Goal: Task Accomplishment & Management: Use online tool/utility

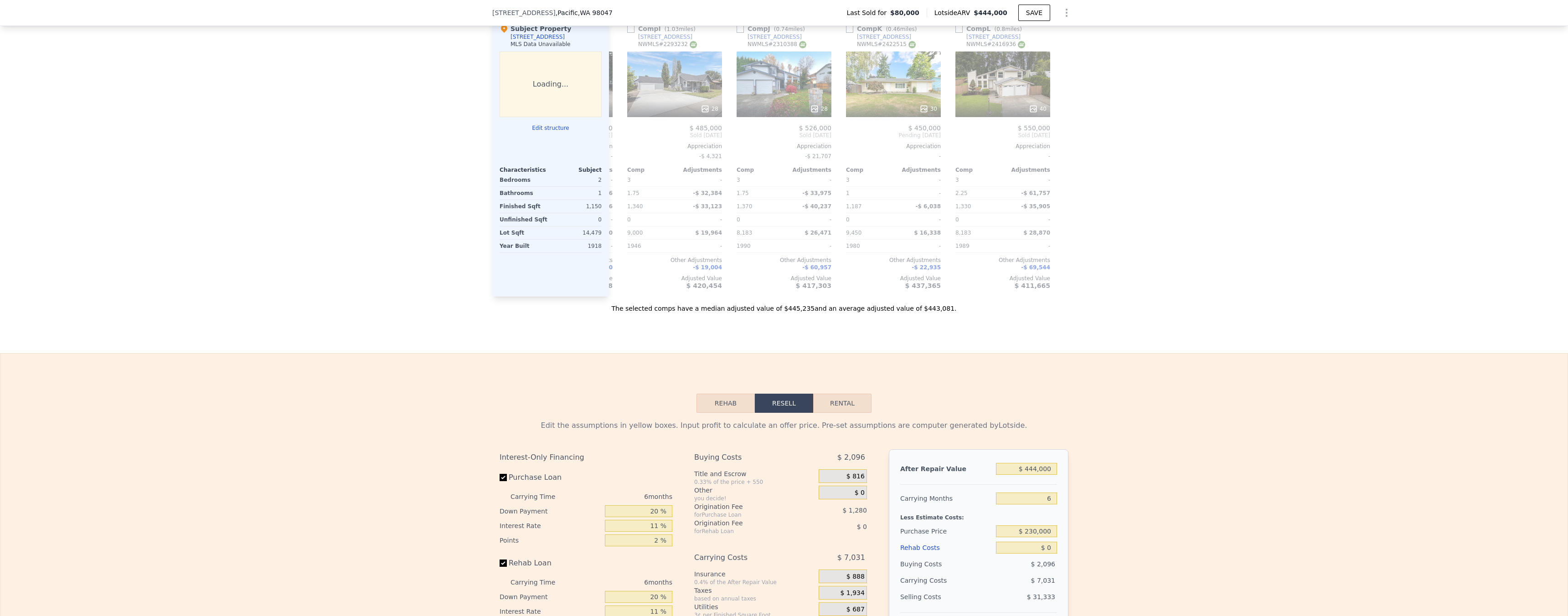
scroll to position [719, 0]
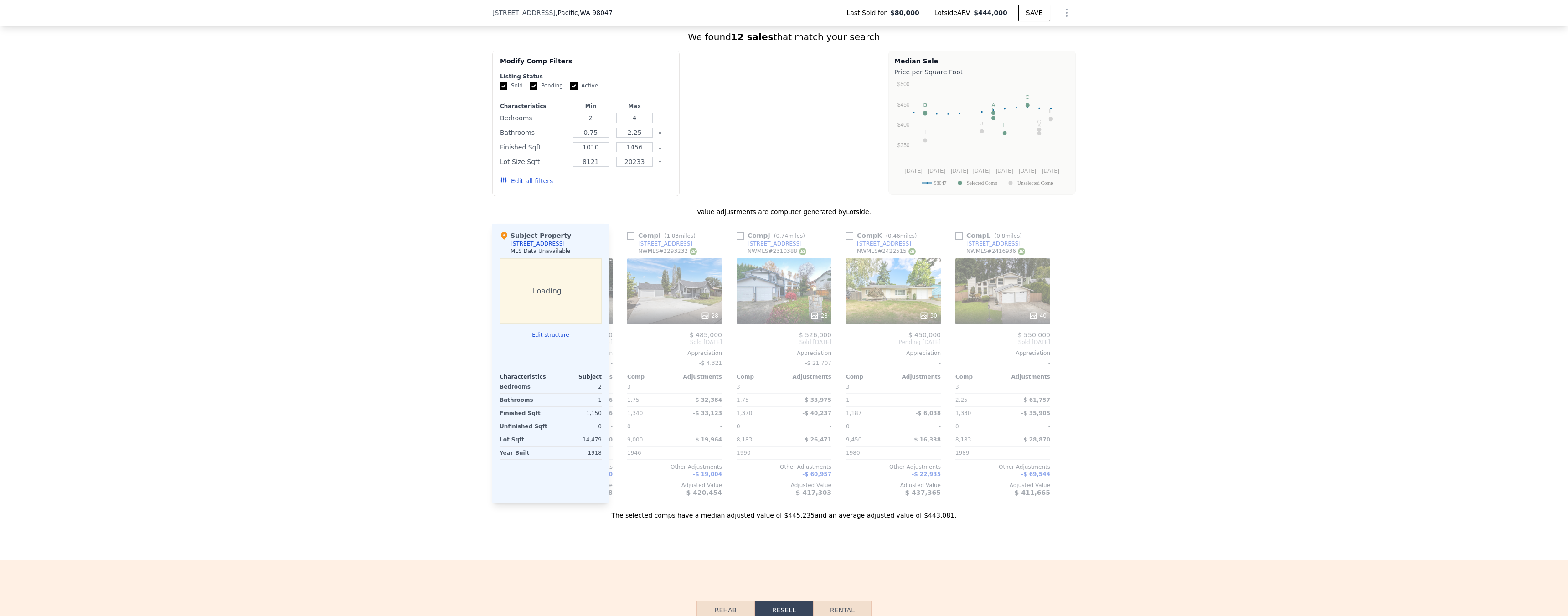
click at [1145, 437] on div "We found 12 sales that match your search Filters Map Prices Modify Comp Filters…" at bounding box center [784, 270] width 1568 height 500
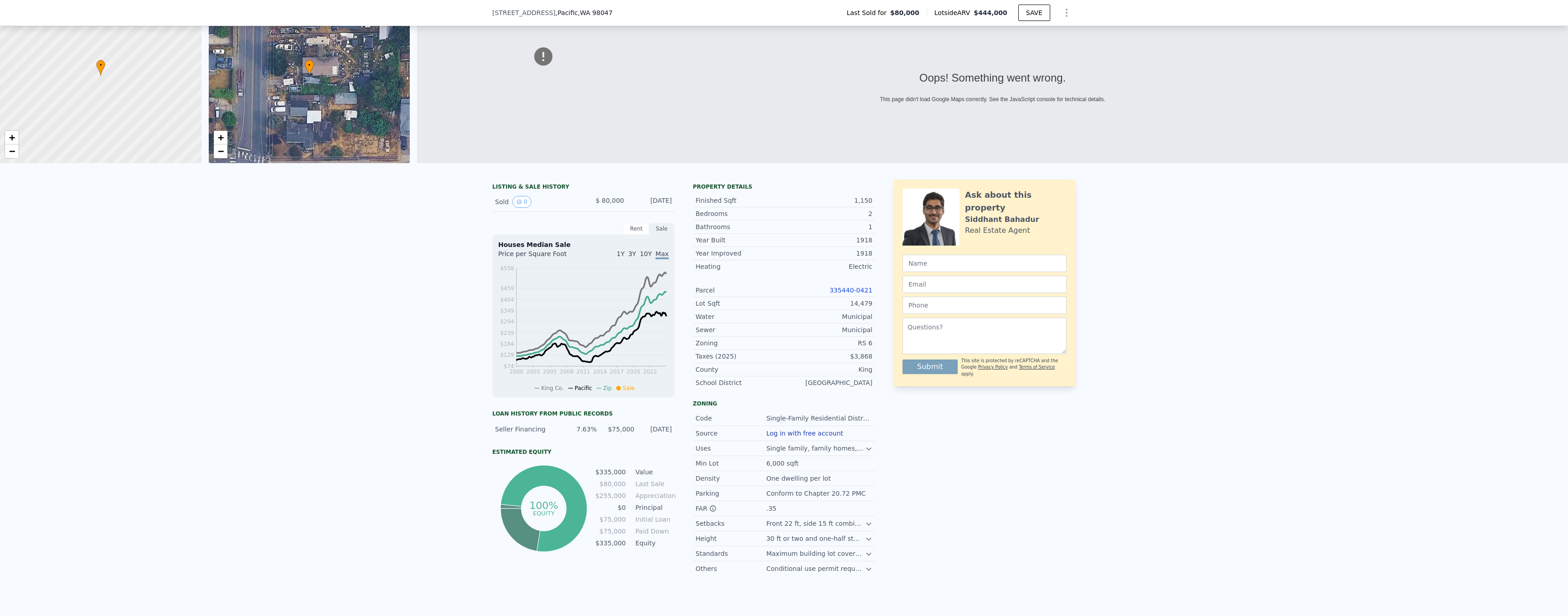
scroll to position [0, 0]
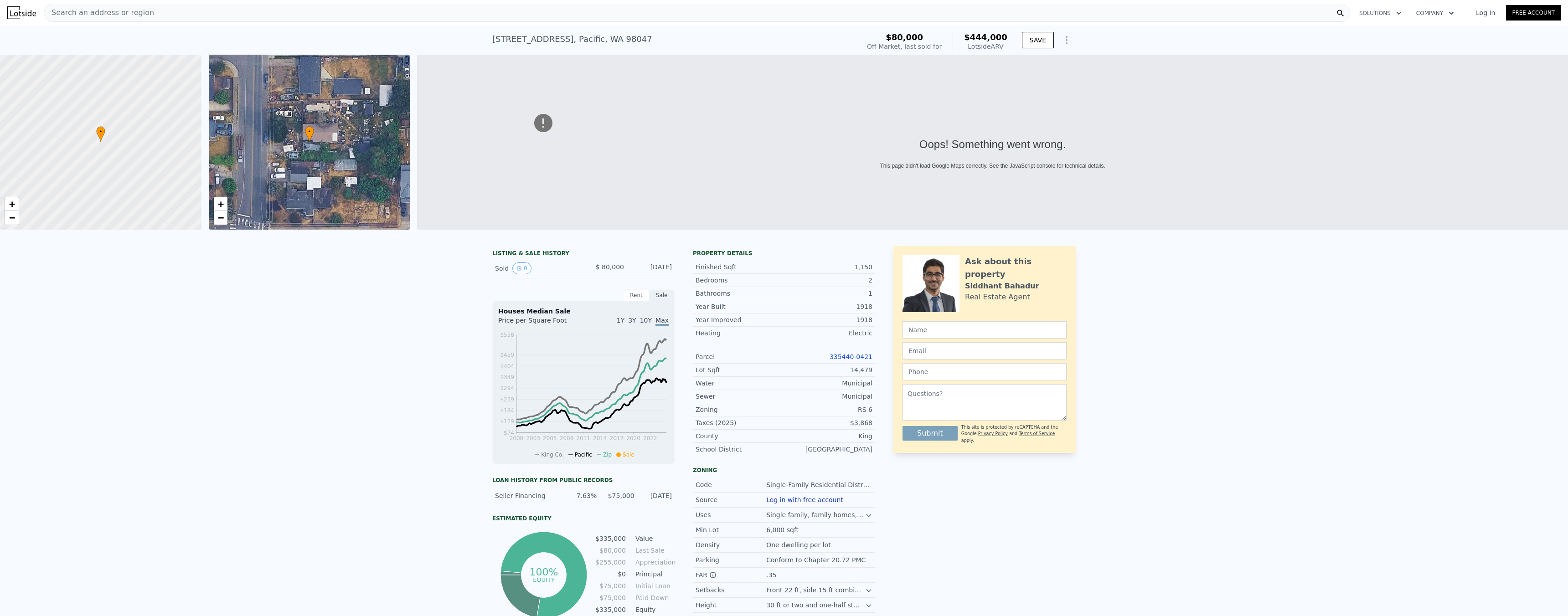
click at [272, 16] on div "Search an address or region" at bounding box center [697, 13] width 1307 height 18
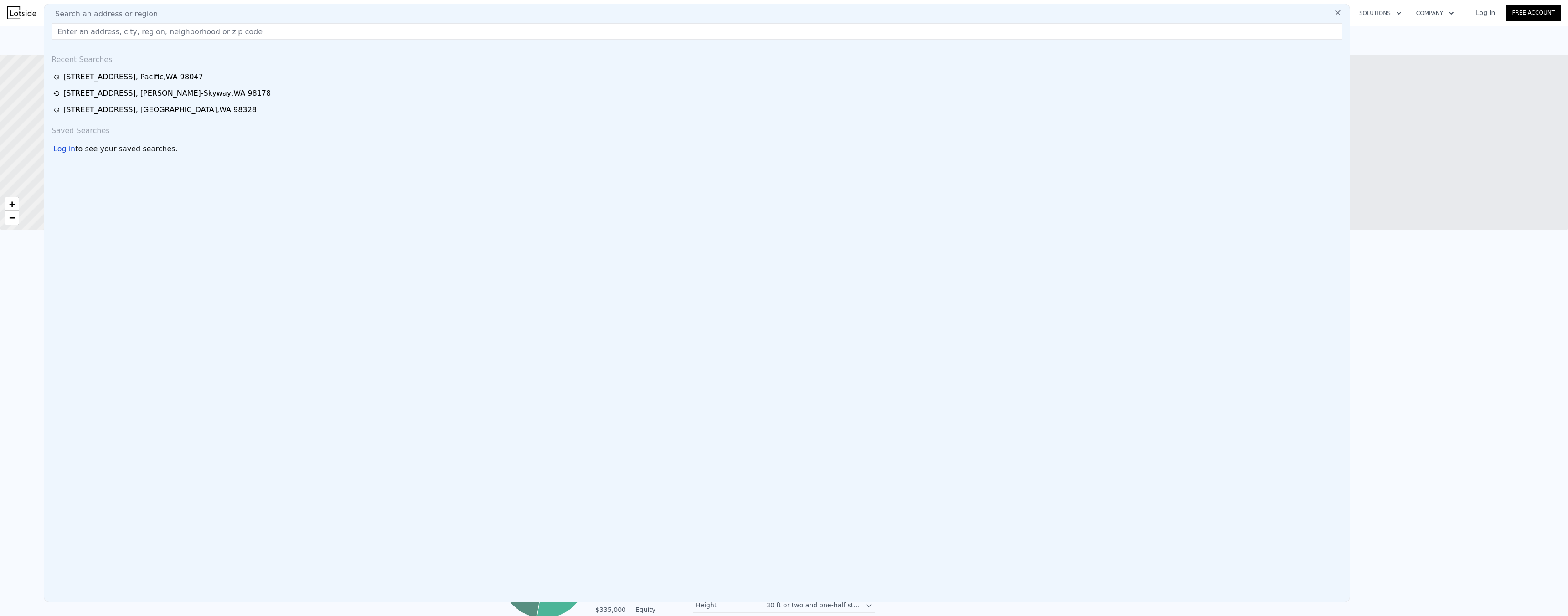
checkbox input "false"
checkbox input "true"
type input "$ 446,000"
type input "$ 91,468"
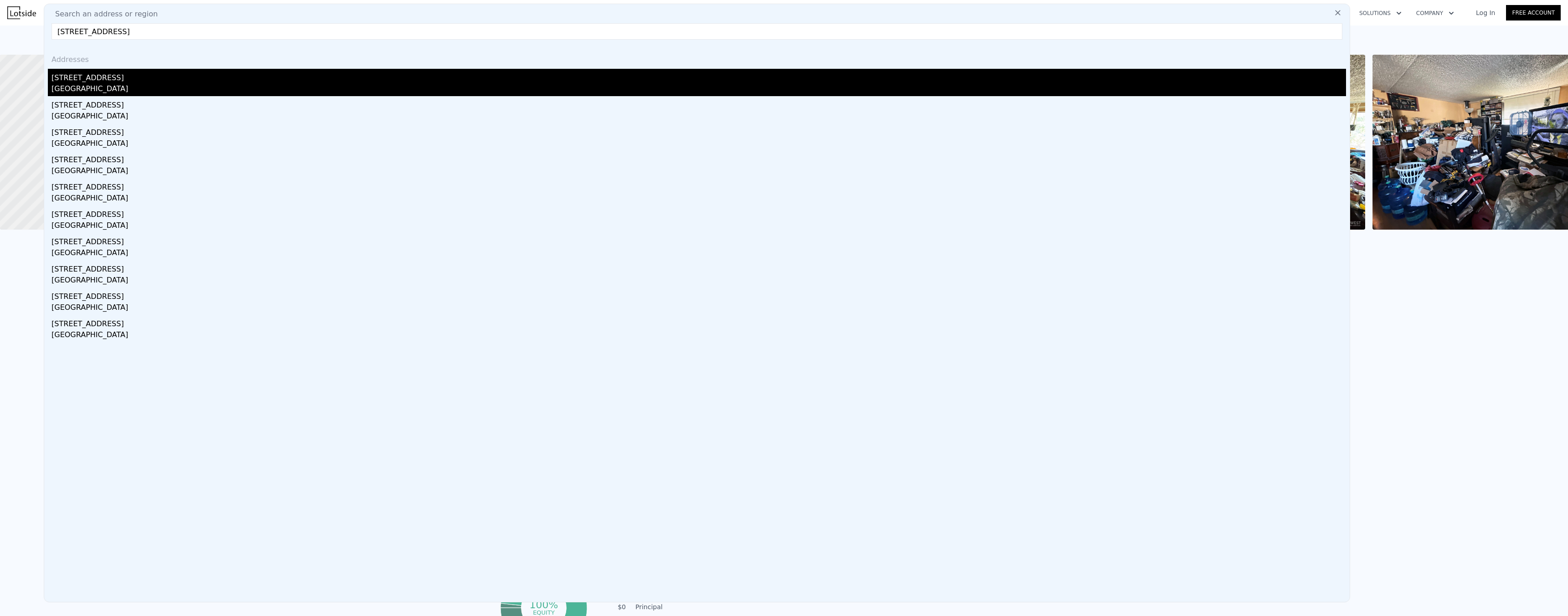
type input "[STREET_ADDRESS]"
click at [125, 79] on div "[STREET_ADDRESS]" at bounding box center [699, 76] width 1295 height 15
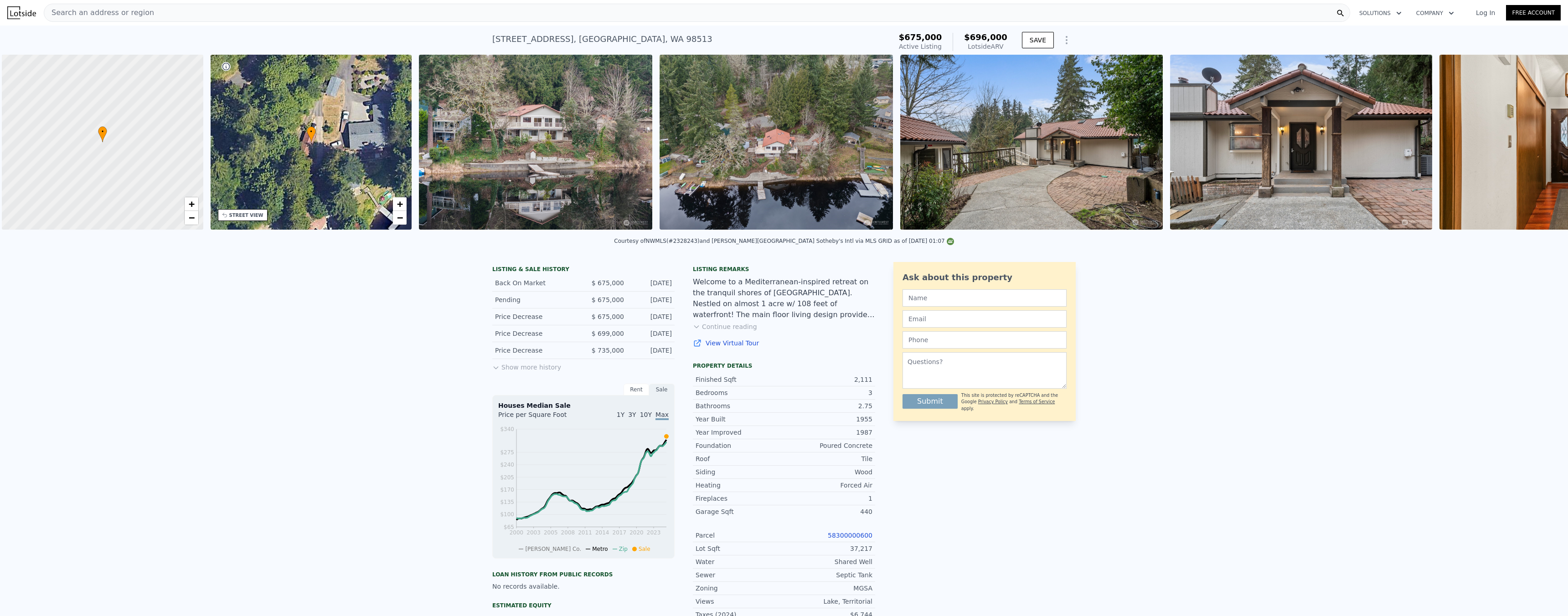
scroll to position [0, 4]
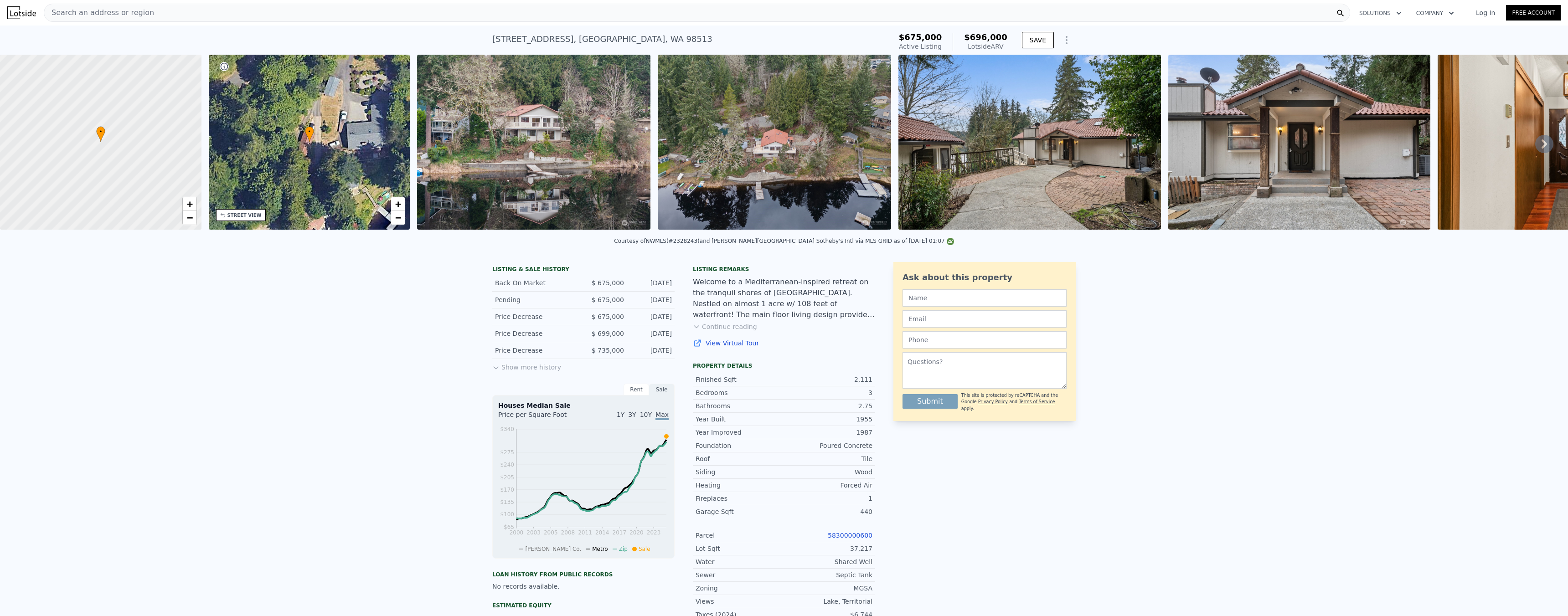
click at [520, 372] on button "Show more history" at bounding box center [527, 366] width 69 height 13
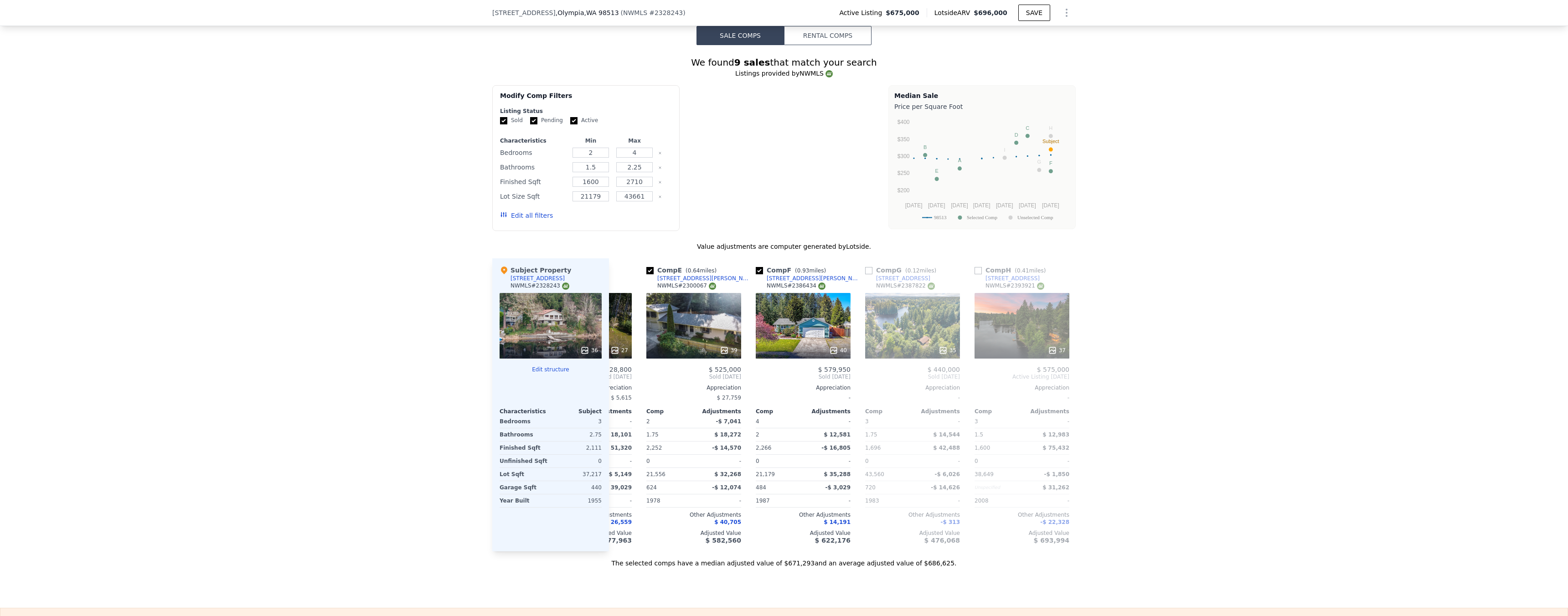
scroll to position [0, 540]
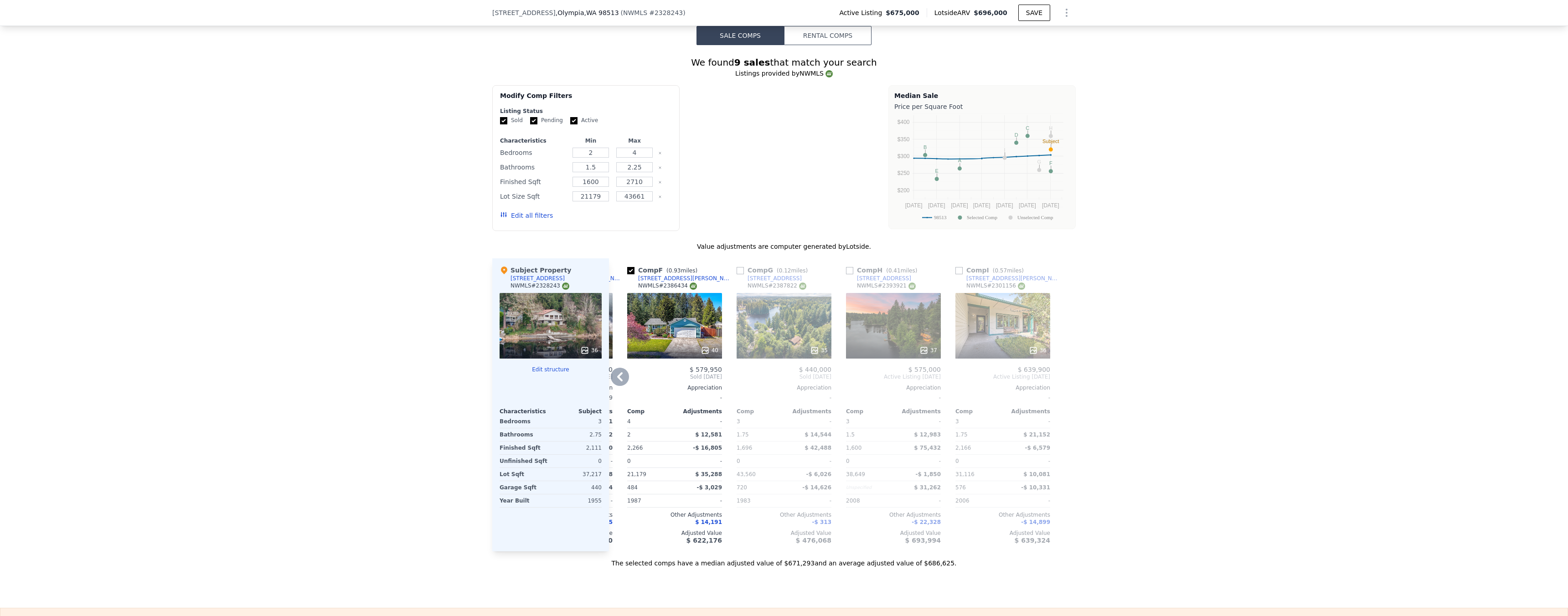
click at [1035, 353] on div "36" at bounding box center [1038, 350] width 18 height 9
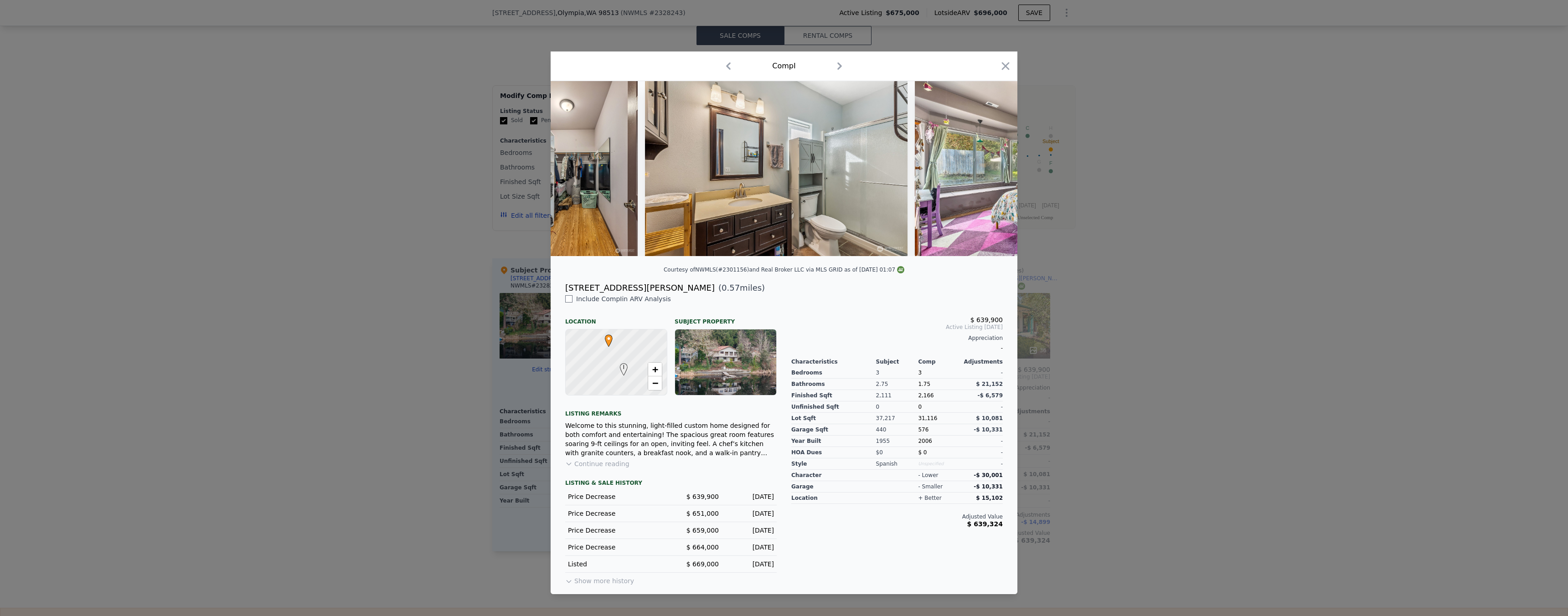
scroll to position [0, 5369]
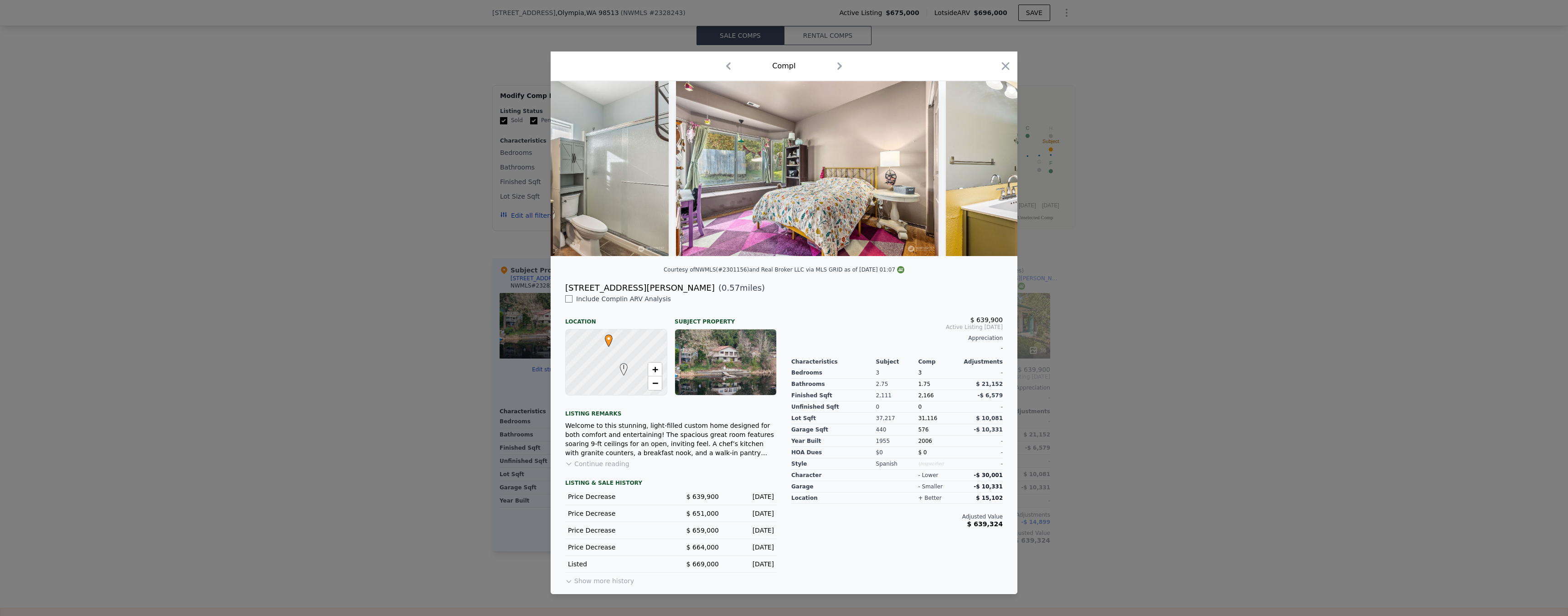
click at [1091, 258] on div at bounding box center [784, 308] width 1568 height 616
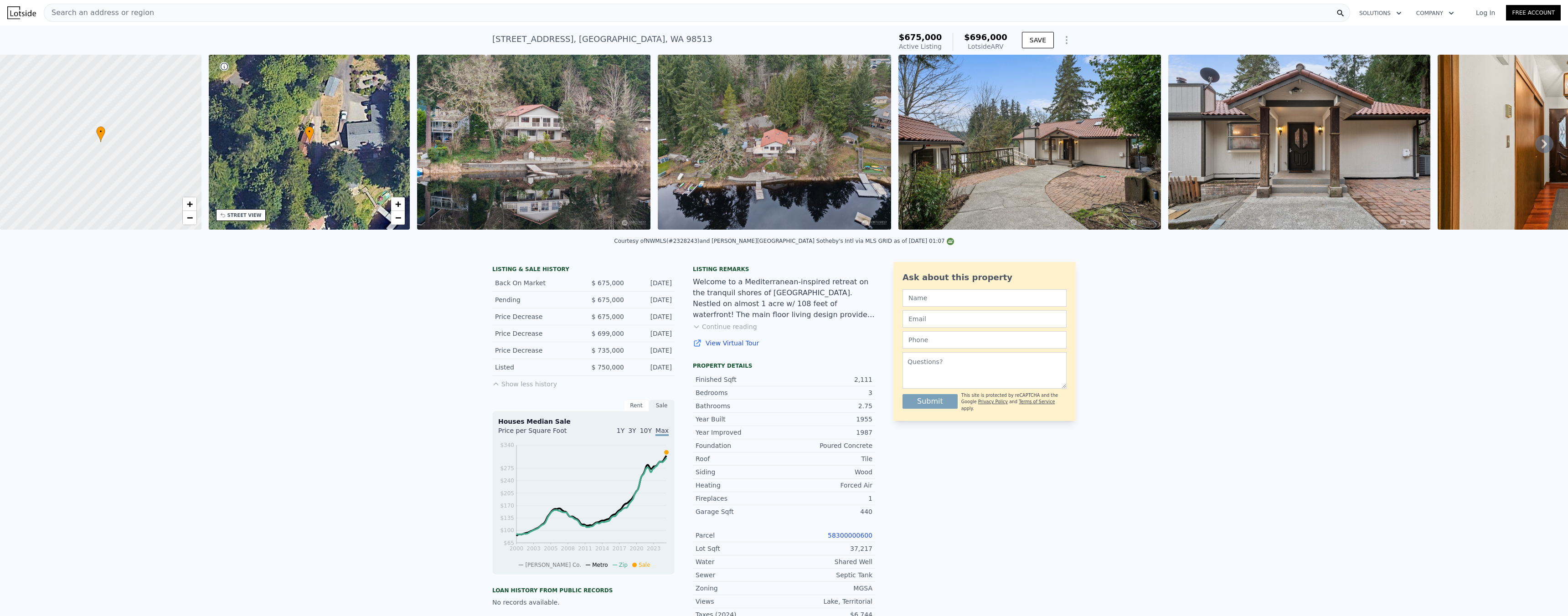
click at [148, 17] on div "Search an address or region" at bounding box center [697, 13] width 1307 height 18
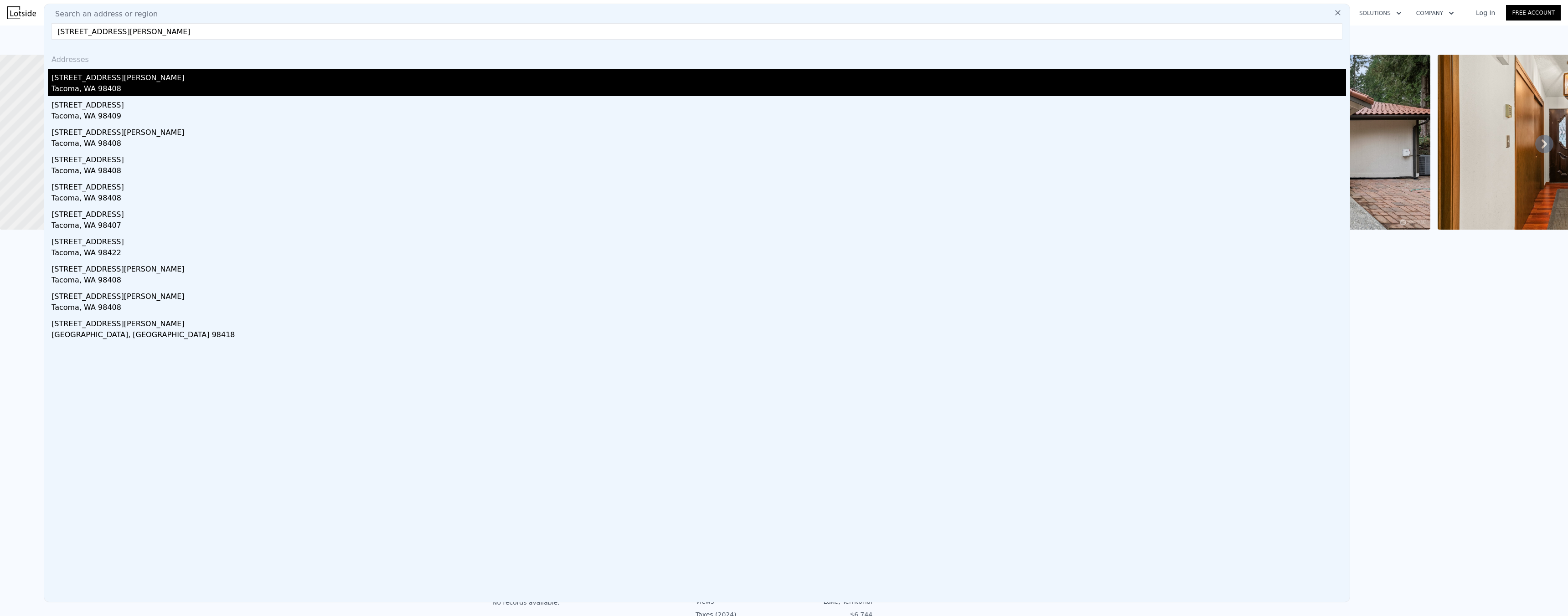
type input "[STREET_ADDRESS][PERSON_NAME]"
click at [118, 80] on div "[STREET_ADDRESS][PERSON_NAME]" at bounding box center [699, 76] width 1295 height 15
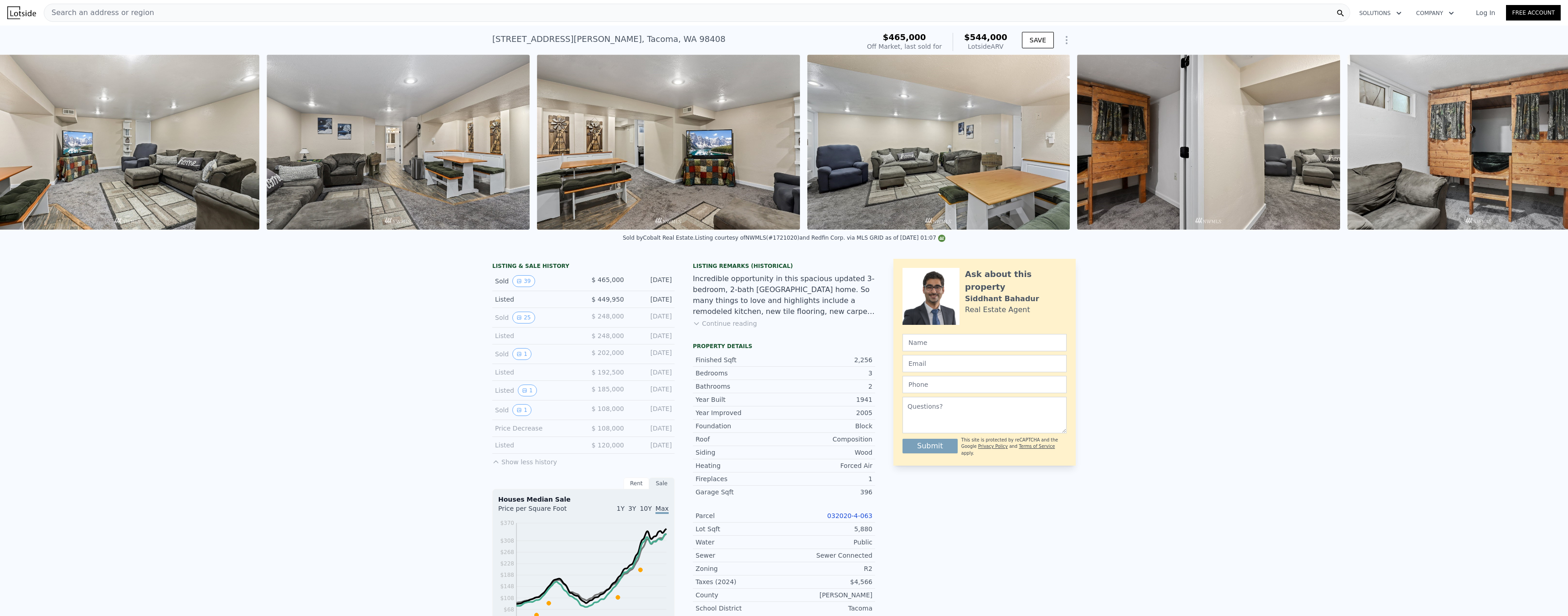
scroll to position [0, 5010]
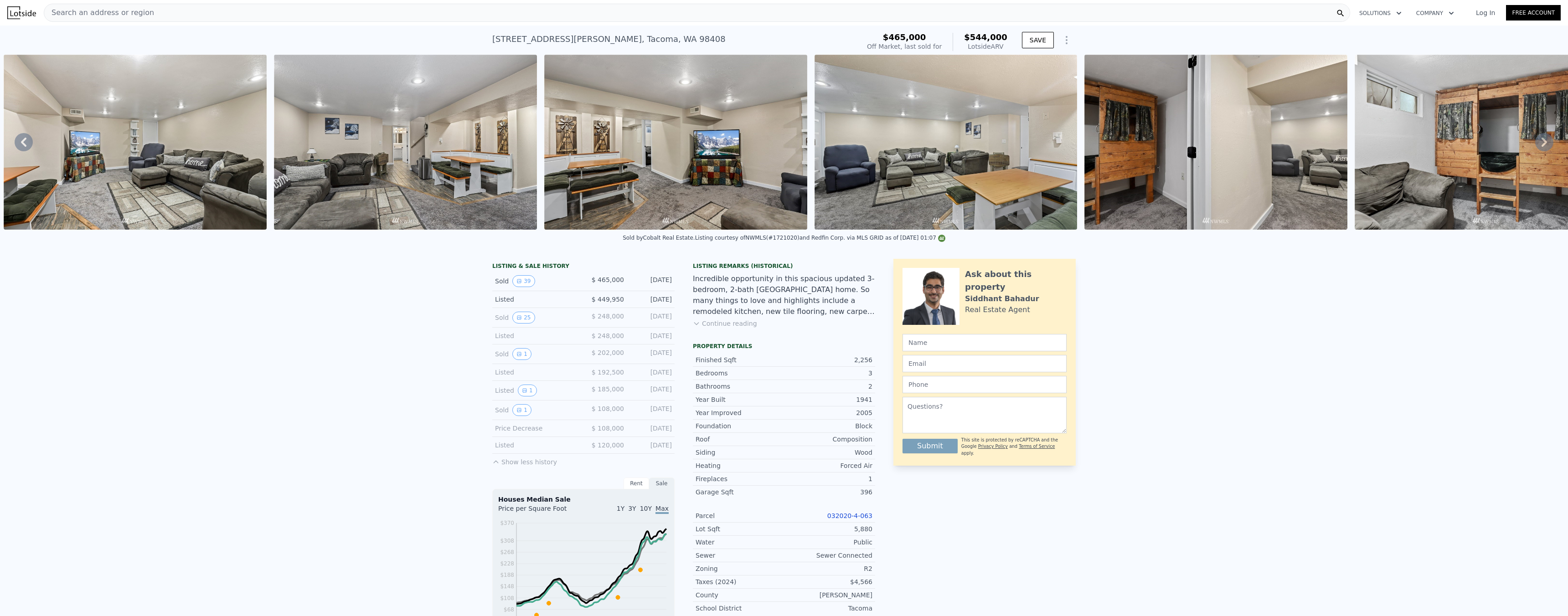
click at [299, 19] on div "Search an address or region" at bounding box center [697, 13] width 1307 height 18
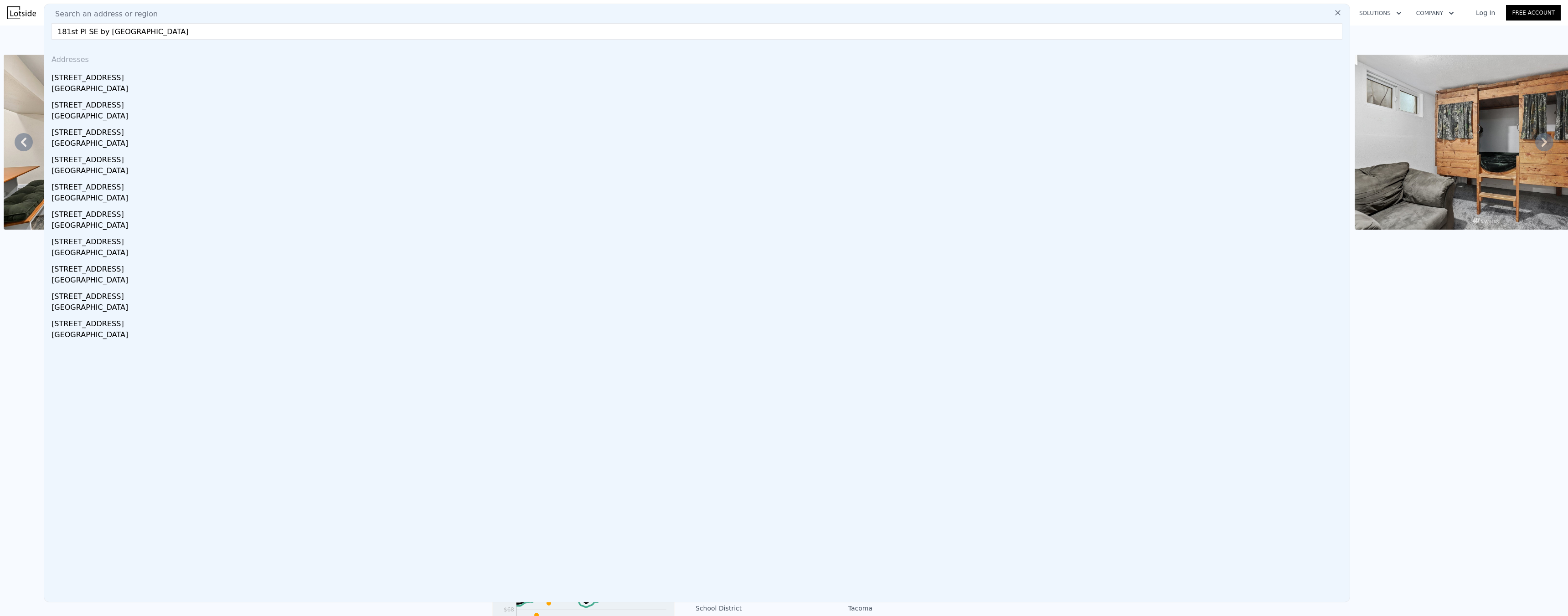
click at [97, 32] on input "181st Pl SE by [GEOGRAPHIC_DATA]" at bounding box center [697, 32] width 1291 height 16
click at [97, 33] on input "181st Pl SE by [GEOGRAPHIC_DATA]" at bounding box center [697, 32] width 1291 height 16
drag, startPoint x: 135, startPoint y: 34, endPoint x: 96, endPoint y: 34, distance: 39.0
click at [96, 34] on input "181st Pl SE [GEOGRAPHIC_DATA]" at bounding box center [697, 32] width 1291 height 16
type input "181st Pl SE"
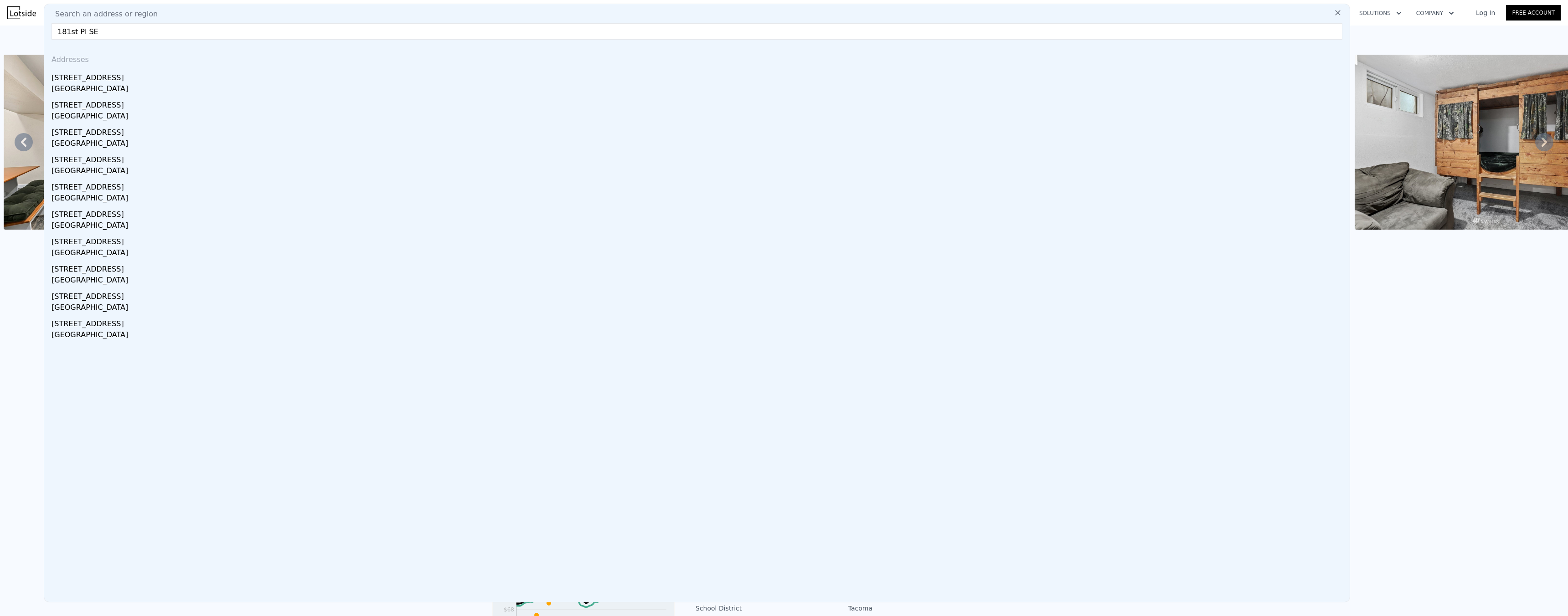
click at [212, 30] on input "181st Pl SE" at bounding box center [697, 32] width 1291 height 16
click at [211, 30] on input "181st Pl SE" at bounding box center [697, 32] width 1291 height 16
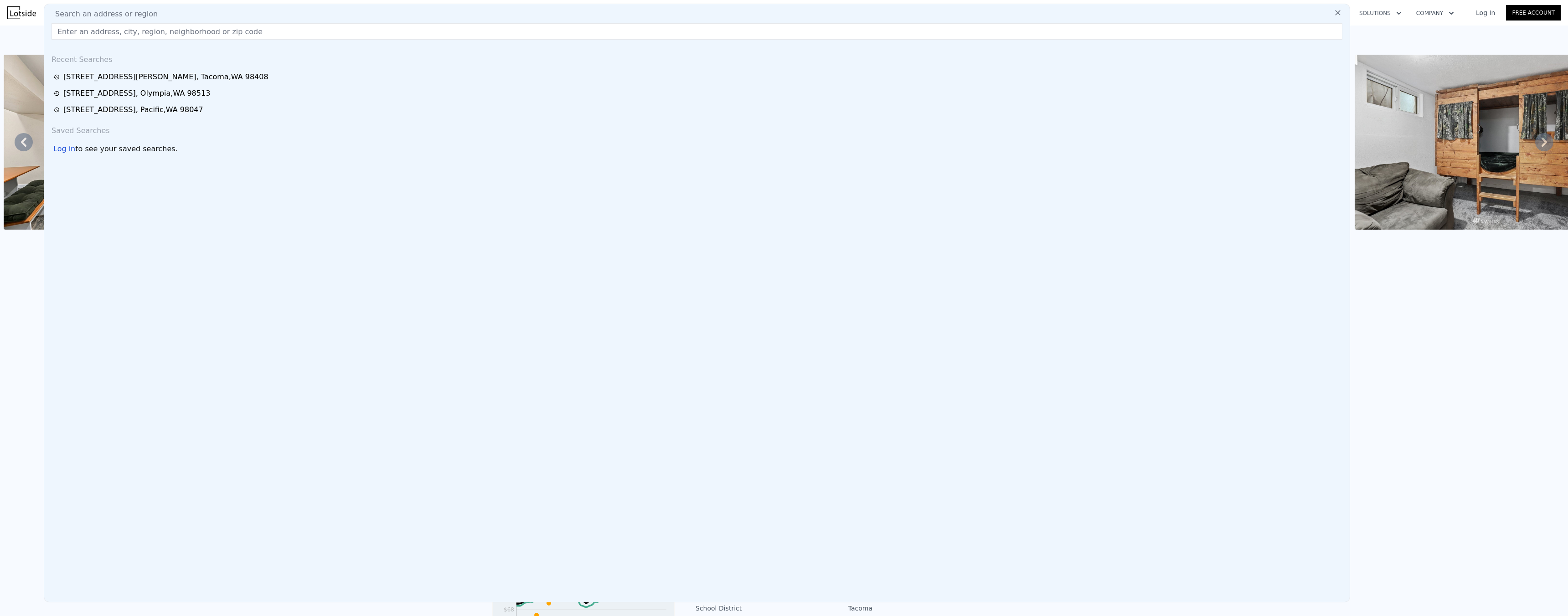
paste input "[STREET_ADDRESS]"
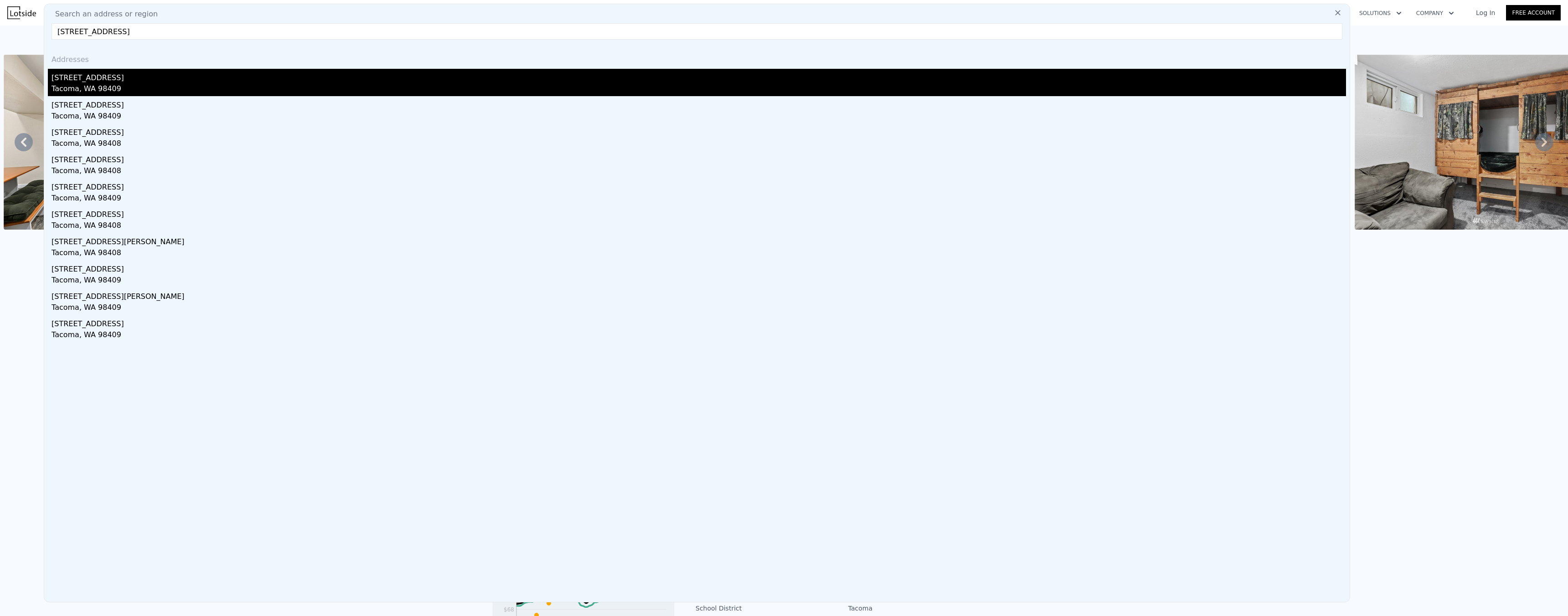
type input "[STREET_ADDRESS]"
click at [102, 80] on div "[STREET_ADDRESS]" at bounding box center [699, 76] width 1295 height 15
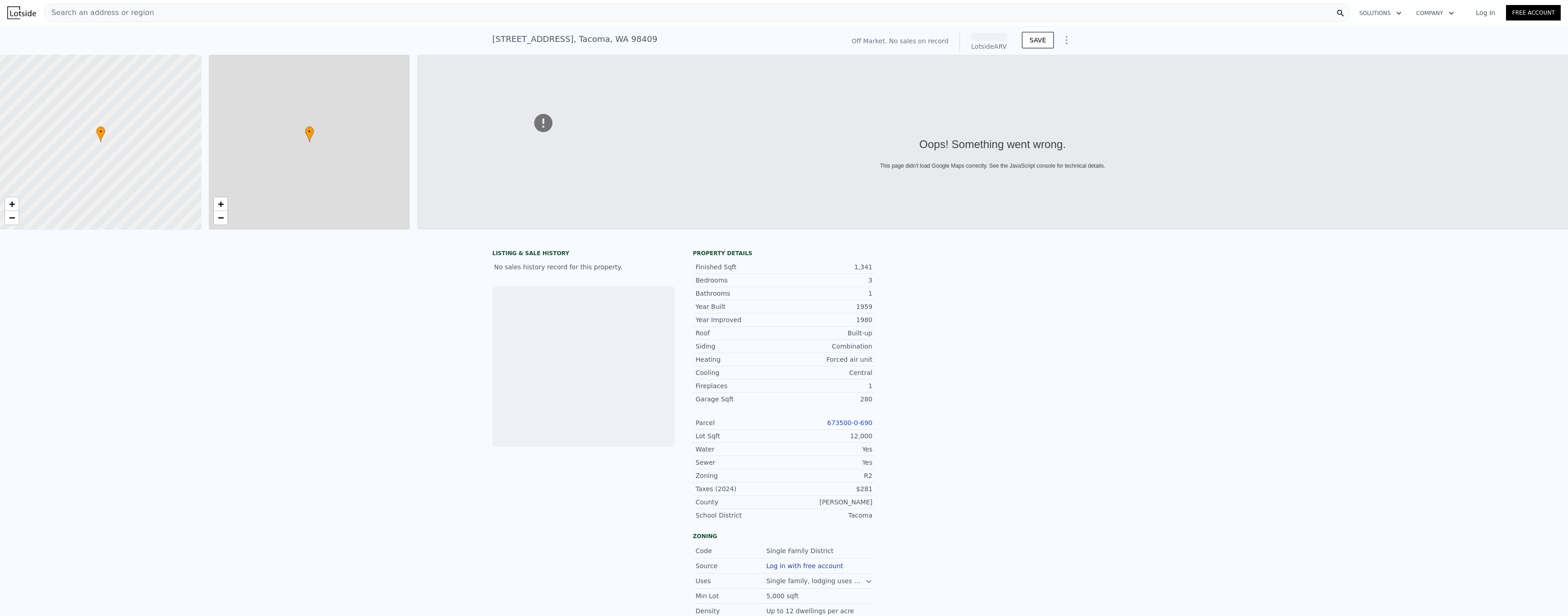
scroll to position [0, 4]
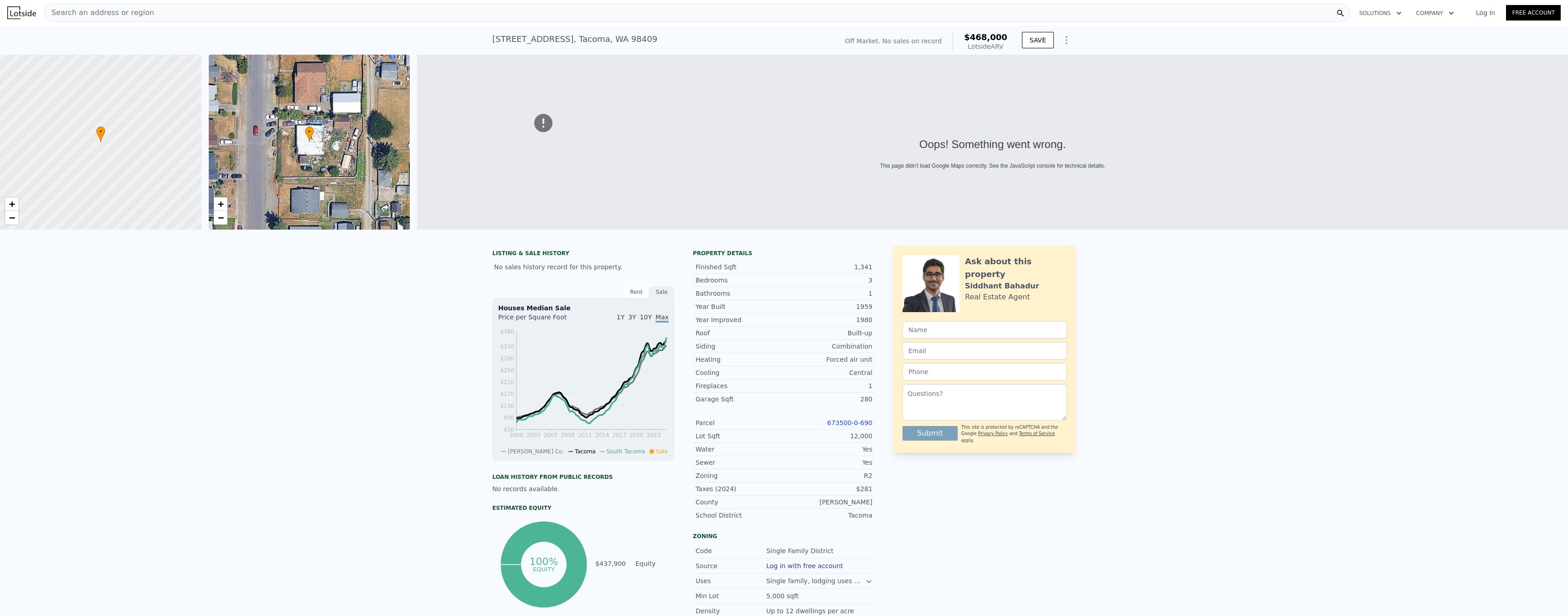
click at [926, 190] on div "Oops! Something went wrong. This page didn't load Google Maps correctly. See th…" at bounding box center [992, 142] width 1151 height 175
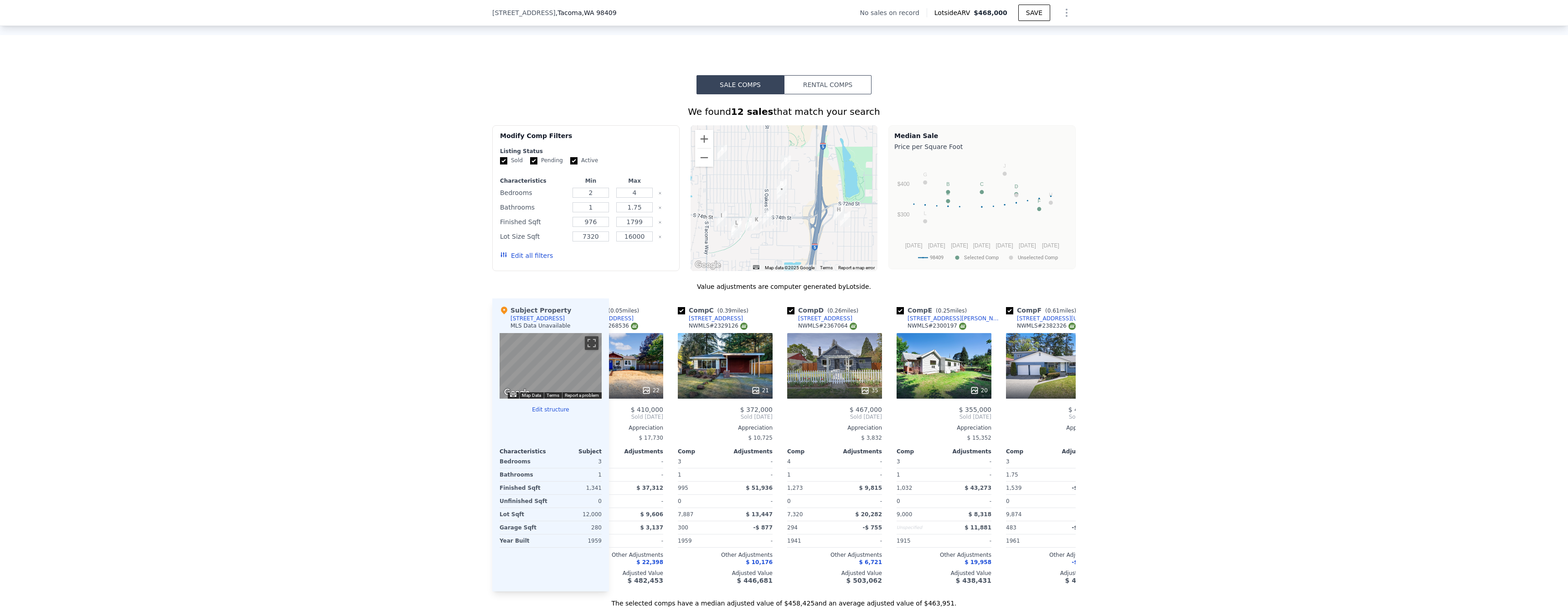
scroll to position [0, 166]
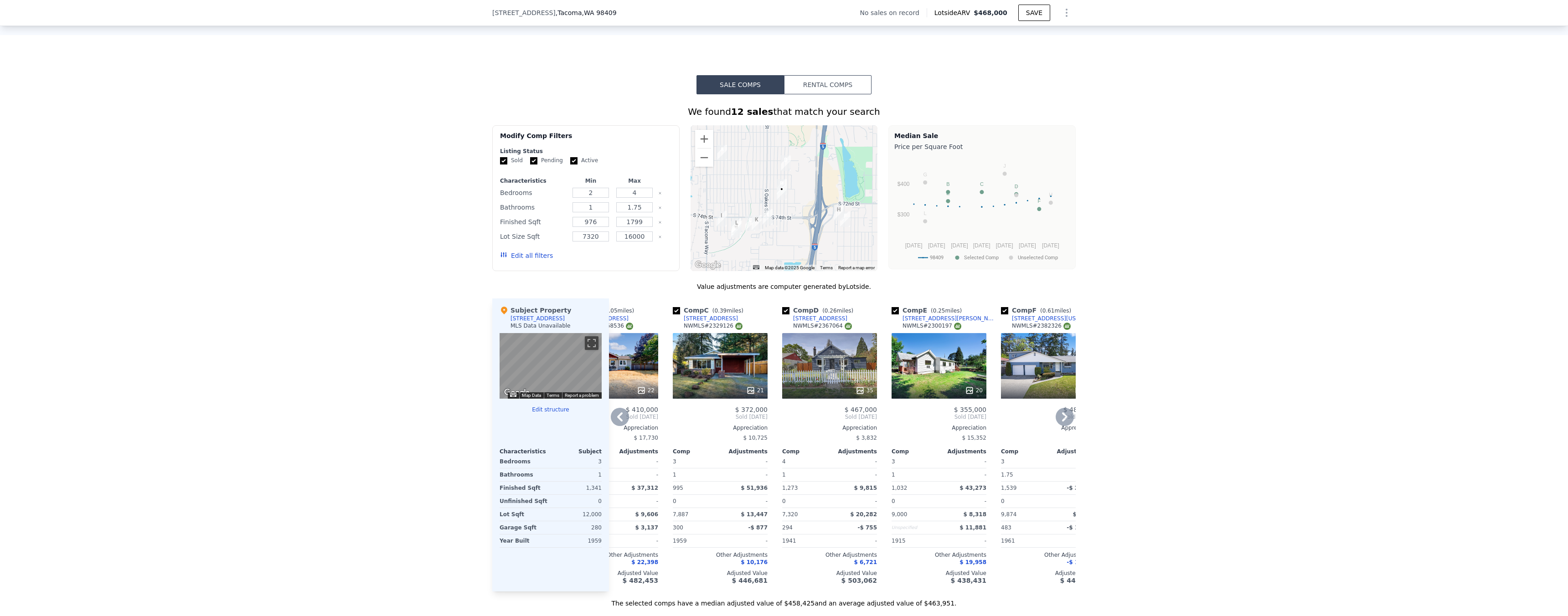
click at [846, 395] on div "35" at bounding box center [830, 390] width 87 height 9
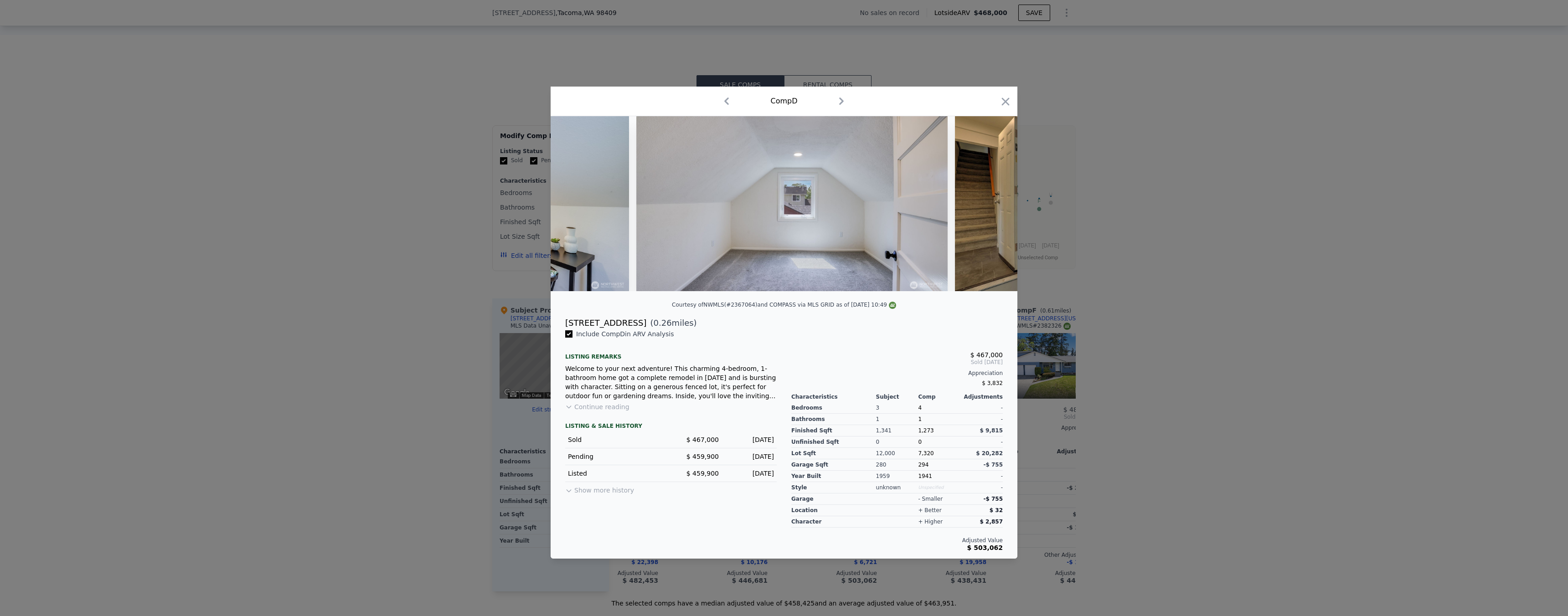
scroll to position [0, 6552]
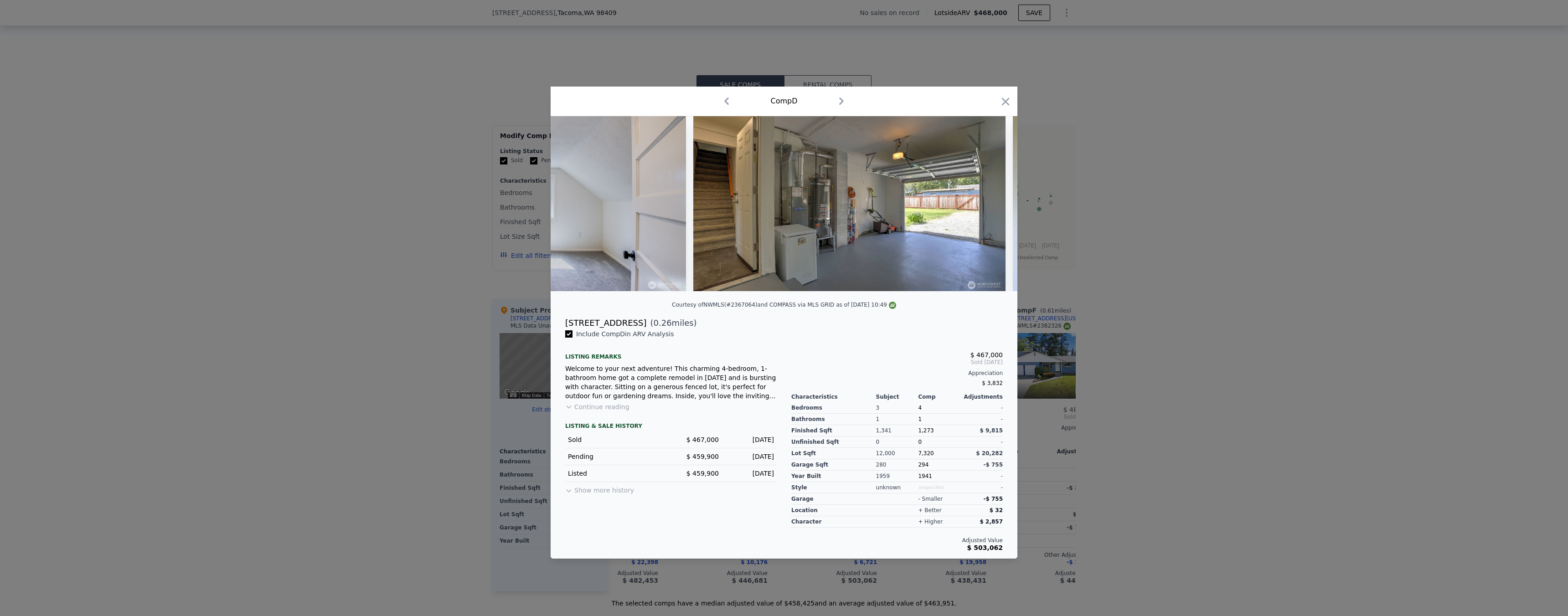
click at [1173, 294] on div at bounding box center [784, 308] width 1568 height 616
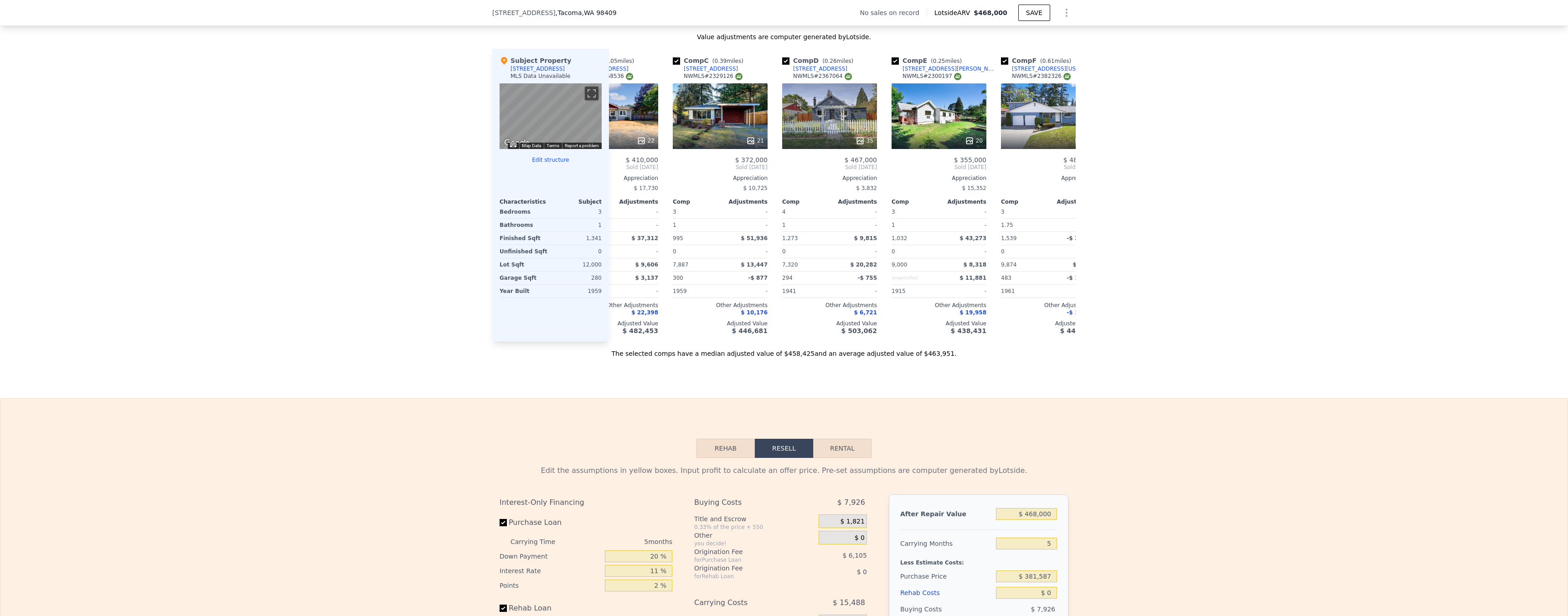
scroll to position [985, 0]
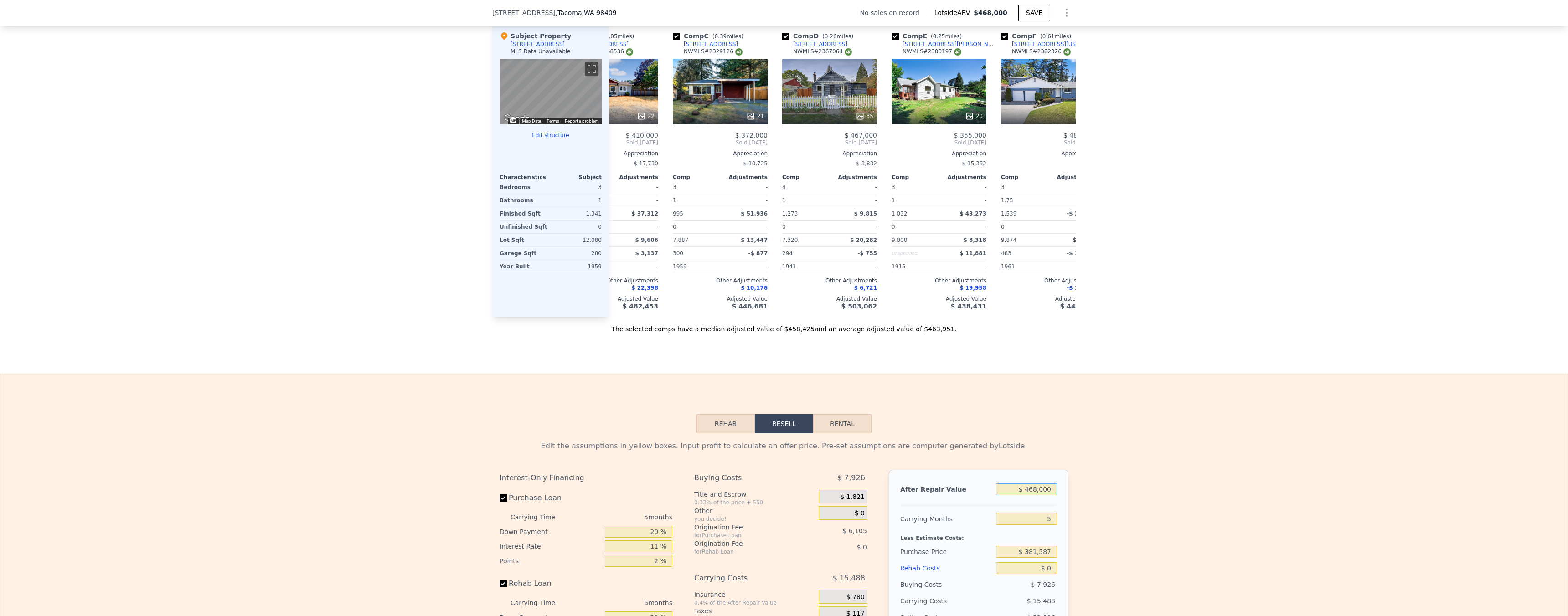
click at [1047, 496] on input "$ 468,000" at bounding box center [1027, 490] width 61 height 12
click at [1047, 496] on input "$ 468,000" at bounding box center [1027, 490] width 61 height 12
type input "$ 4"
type input "-$ 404,767"
type input "$ 46"
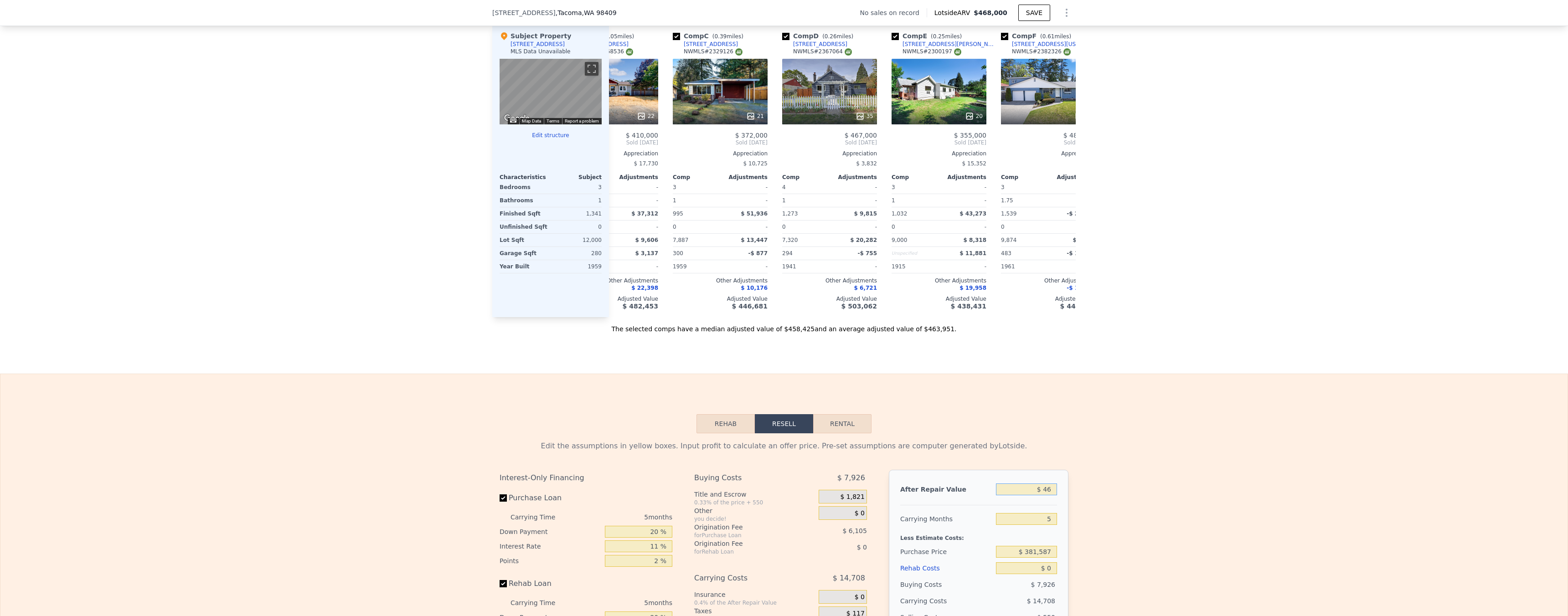
type input "-$ 404,728"
type input "$ 460"
type input "-$ 404,345"
type input "$ 4,600"
type input "-$ 400,498"
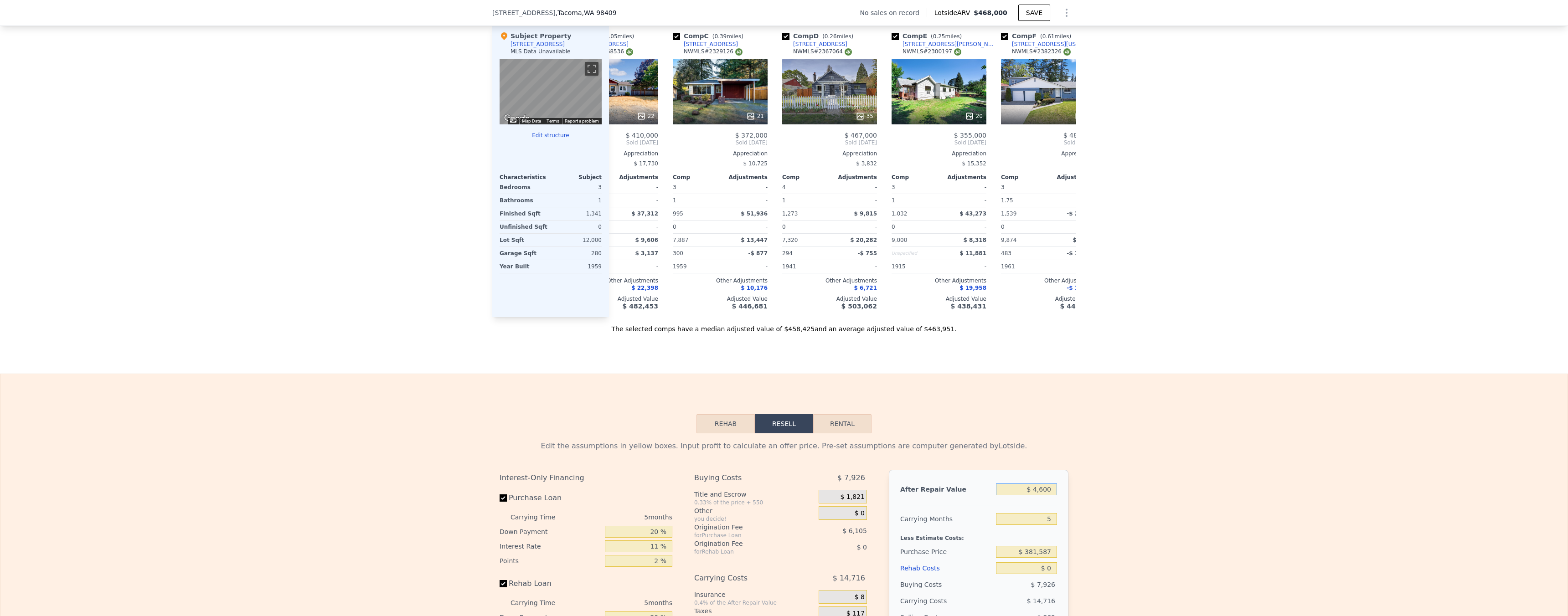
type input "$ 46,000"
type input "-$ 362,037"
type input "$ 460,000"
type input "$ 22,570"
type input "$ 460,000"
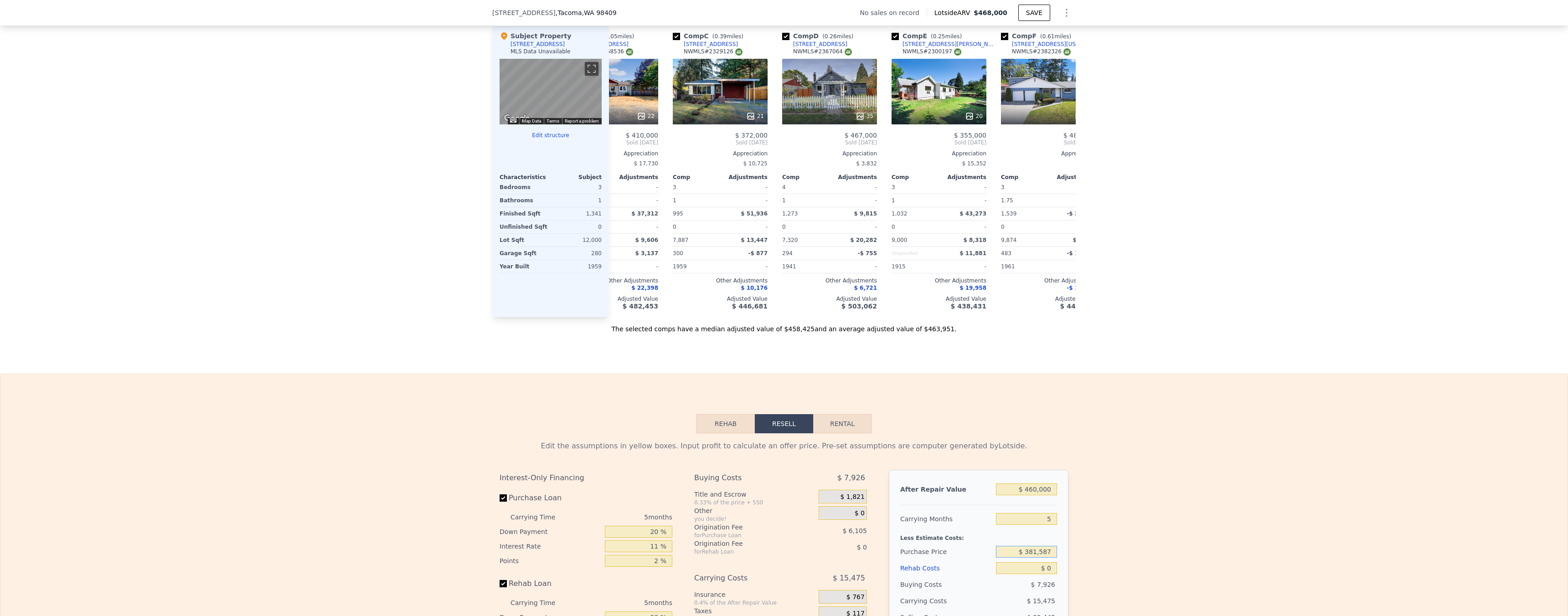
click at [1047, 558] on input "$ 381,587" at bounding box center [1027, 551] width 61 height 12
type input "$ 290,000"
click at [1092, 521] on div "Edit the assumptions in yellow boxes. Input profit to calculate an offer price.…" at bounding box center [784, 602] width 1567 height 339
type input "$ 119,282"
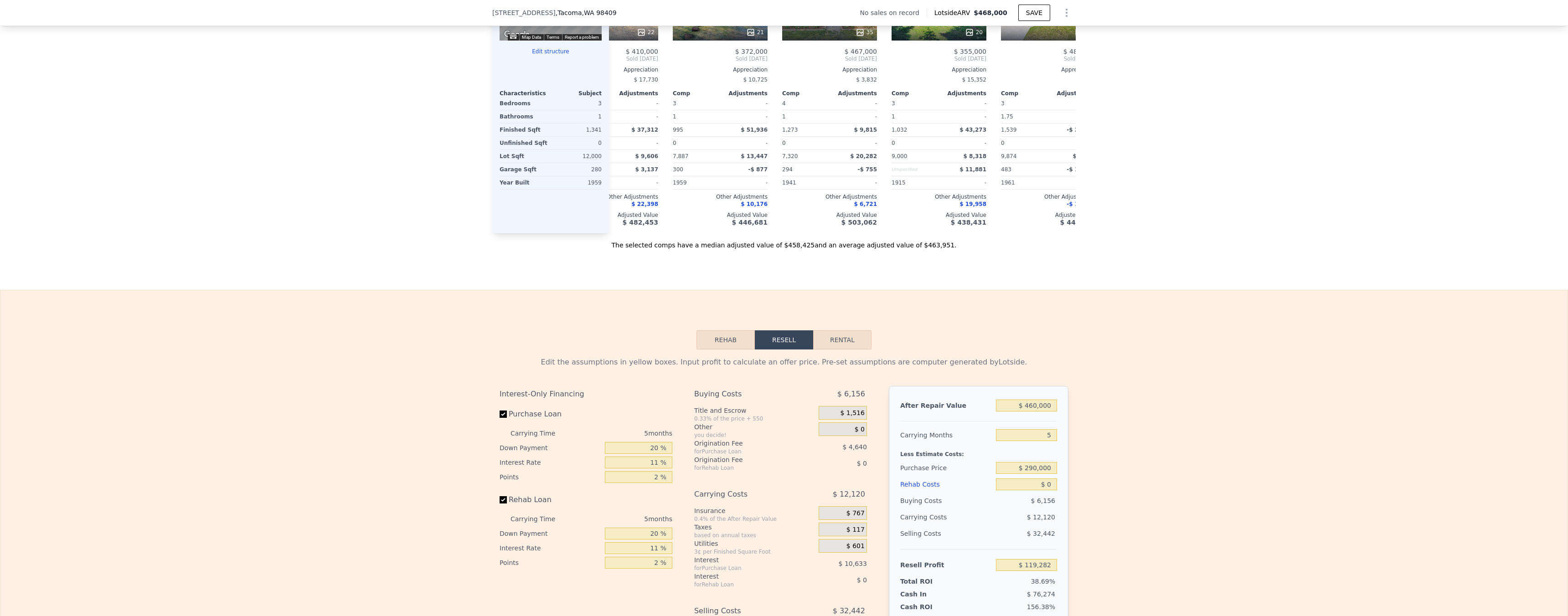
scroll to position [1159, 0]
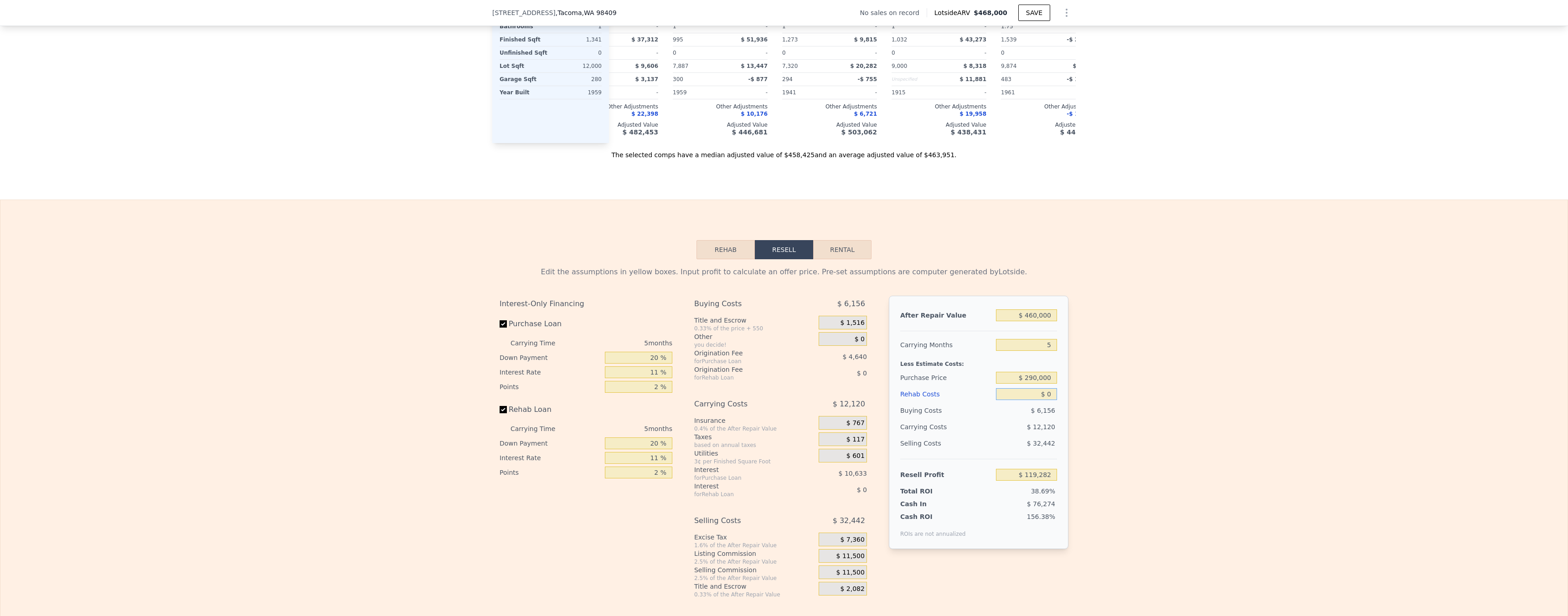
click at [1044, 400] on input "$ 0" at bounding box center [1027, 394] width 61 height 12
type input "$ 10"
type input "$ 119,272"
type input "$ 120"
type input "$ 119,155"
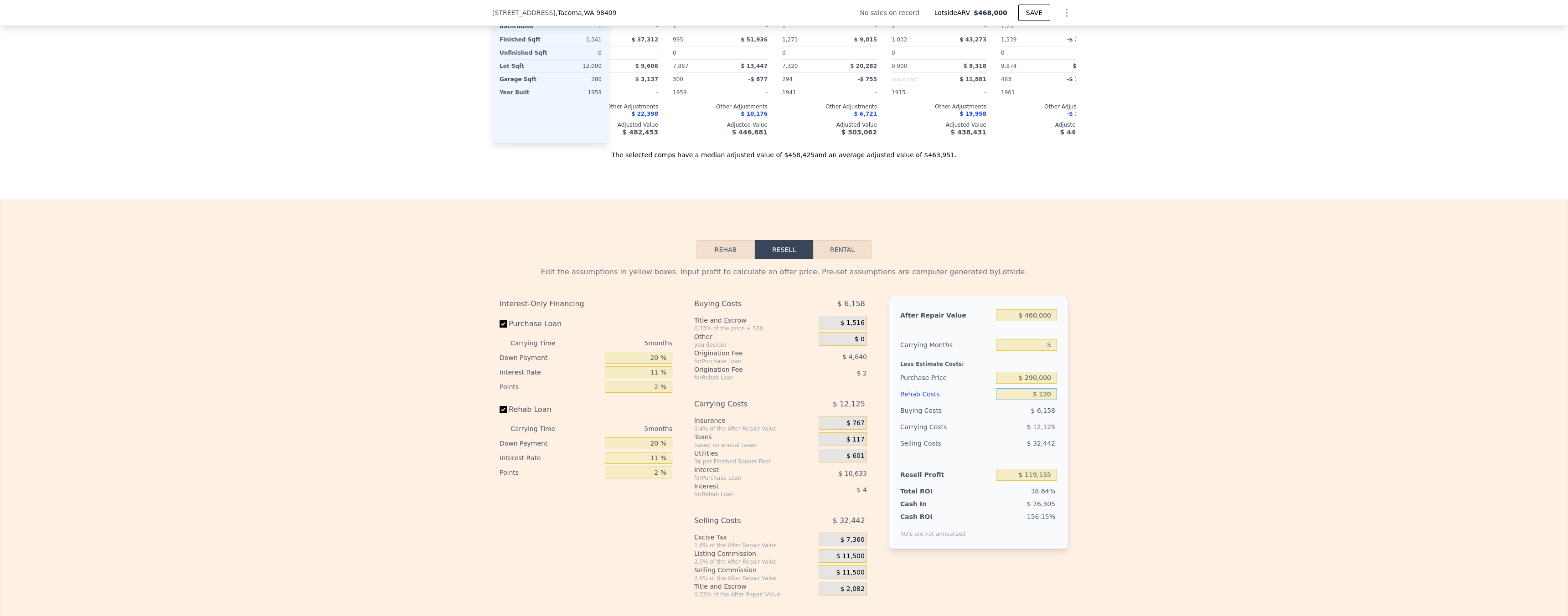
type input "$ 1,200"
type input "$ 118,018"
type input "$ 12,000"
type input "$ 106,650"
type input "$ 120,000"
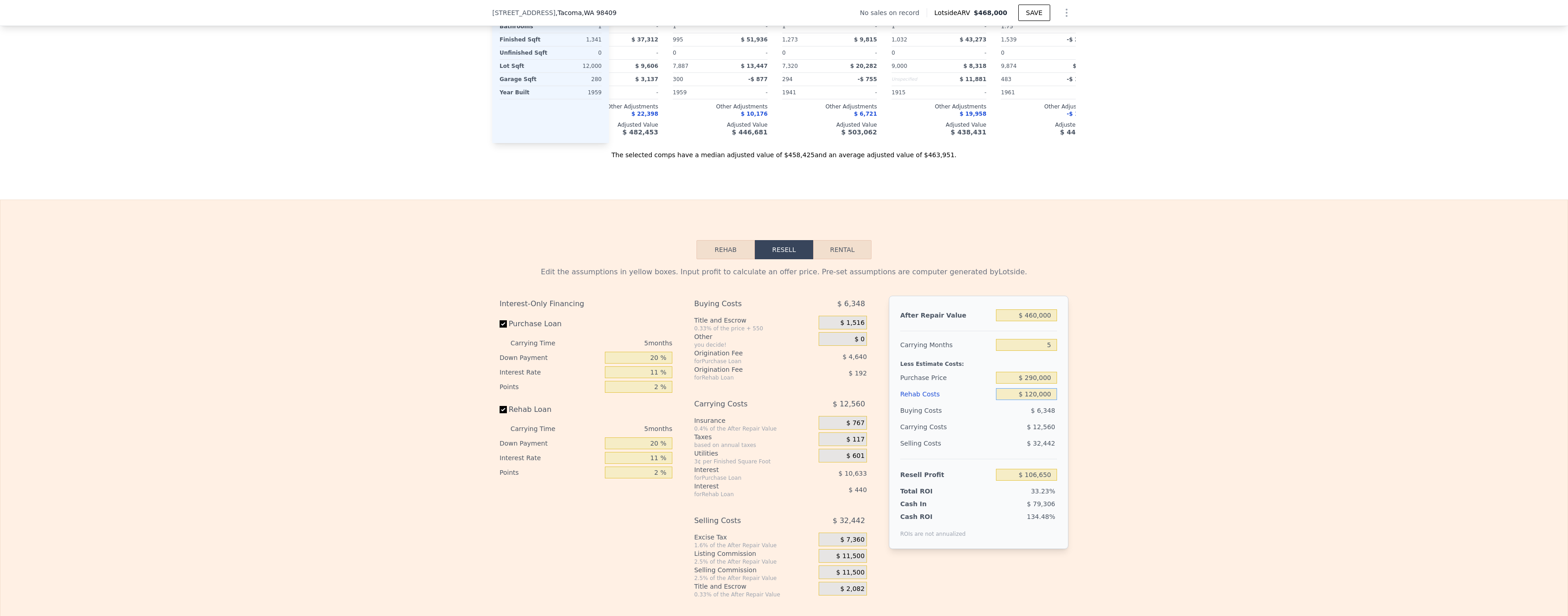
type input "-$ 7,038"
type input "$ 12,000"
type input "$ 106,650"
type input "$ 1,200"
type input "$ 118,018"
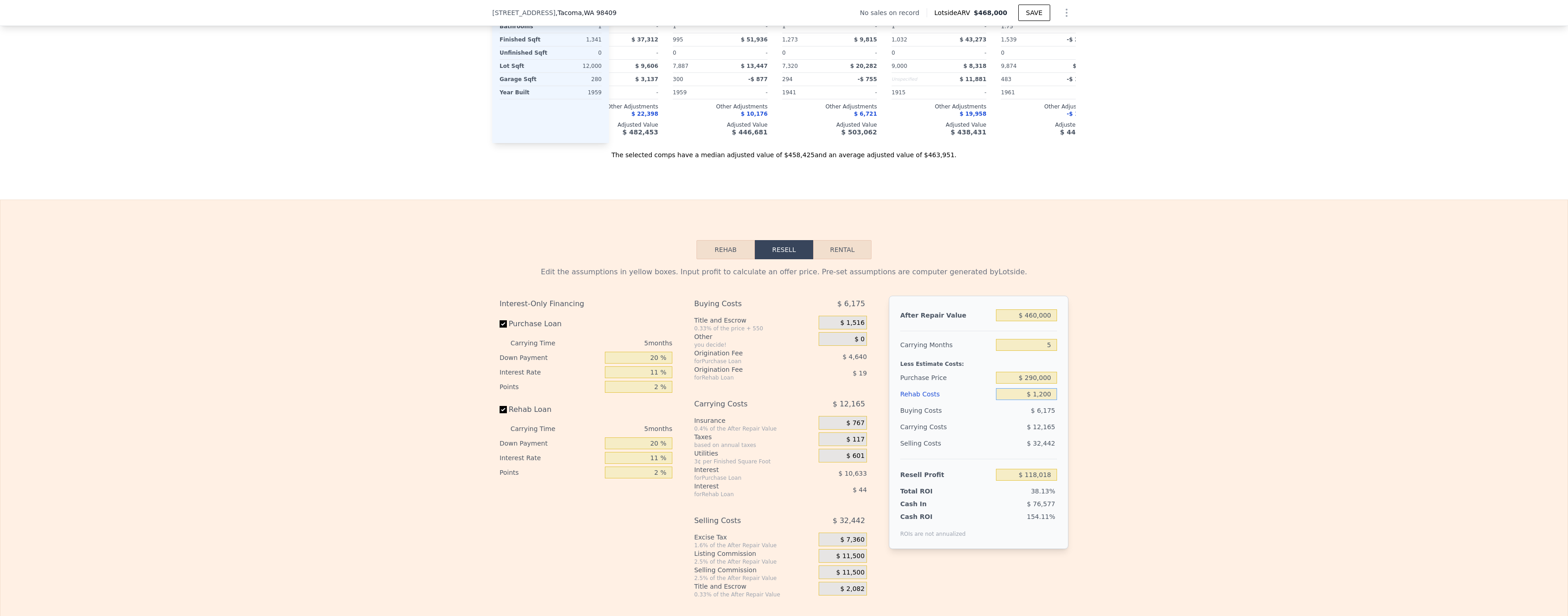
type input "$ 120"
type input "$ 119,155"
type input "$ 10"
type input "$ 119,272"
type input "$ 0"
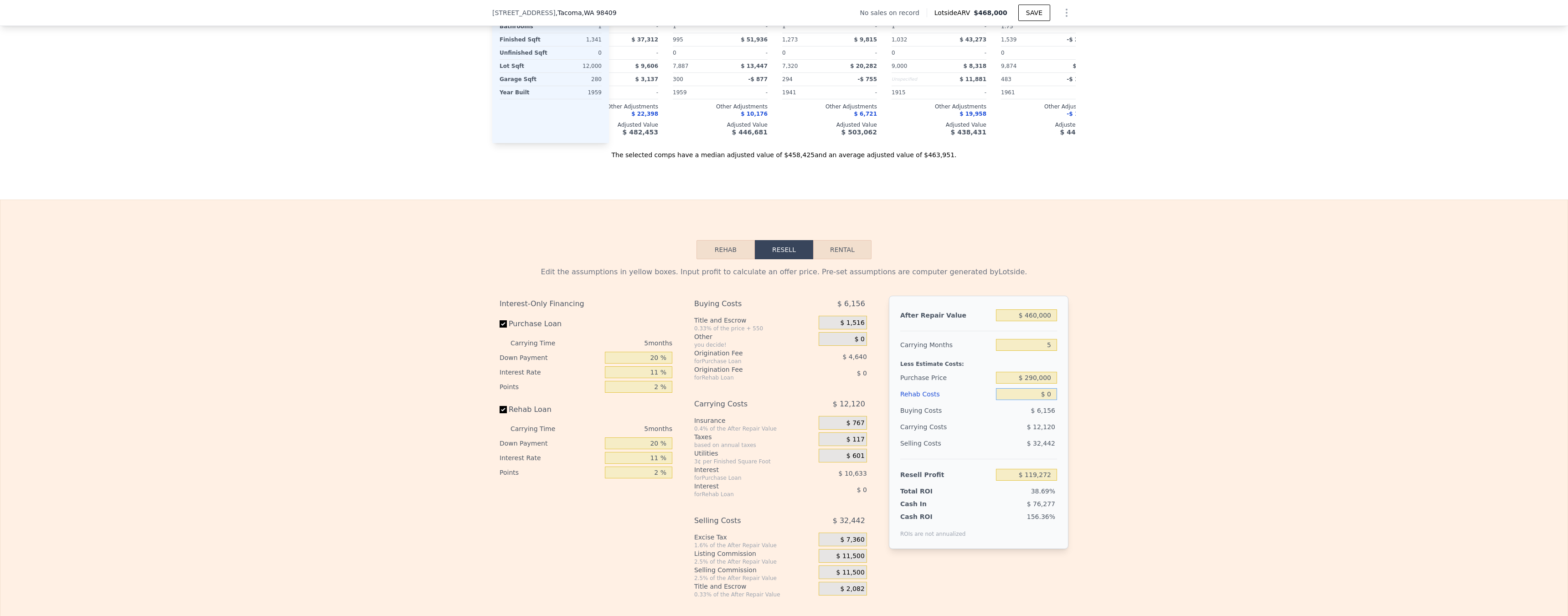
type input "$ 119,282"
type input "$ 10"
type input "$ 119,272"
type input "$ 100"
type input "$ 119,175"
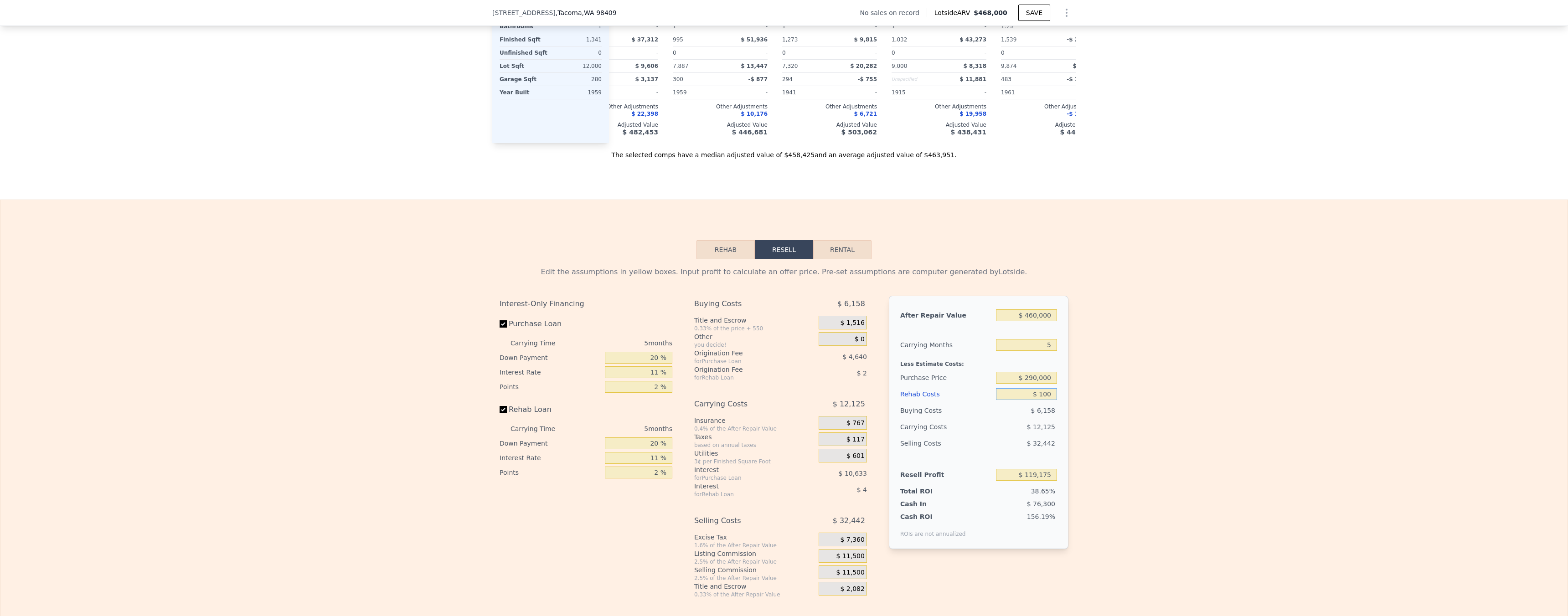
type input "$ 1,000"
type input "$ 118,231"
type input "$ 10,000"
type input "$ 108,757"
type input "$ 100,000"
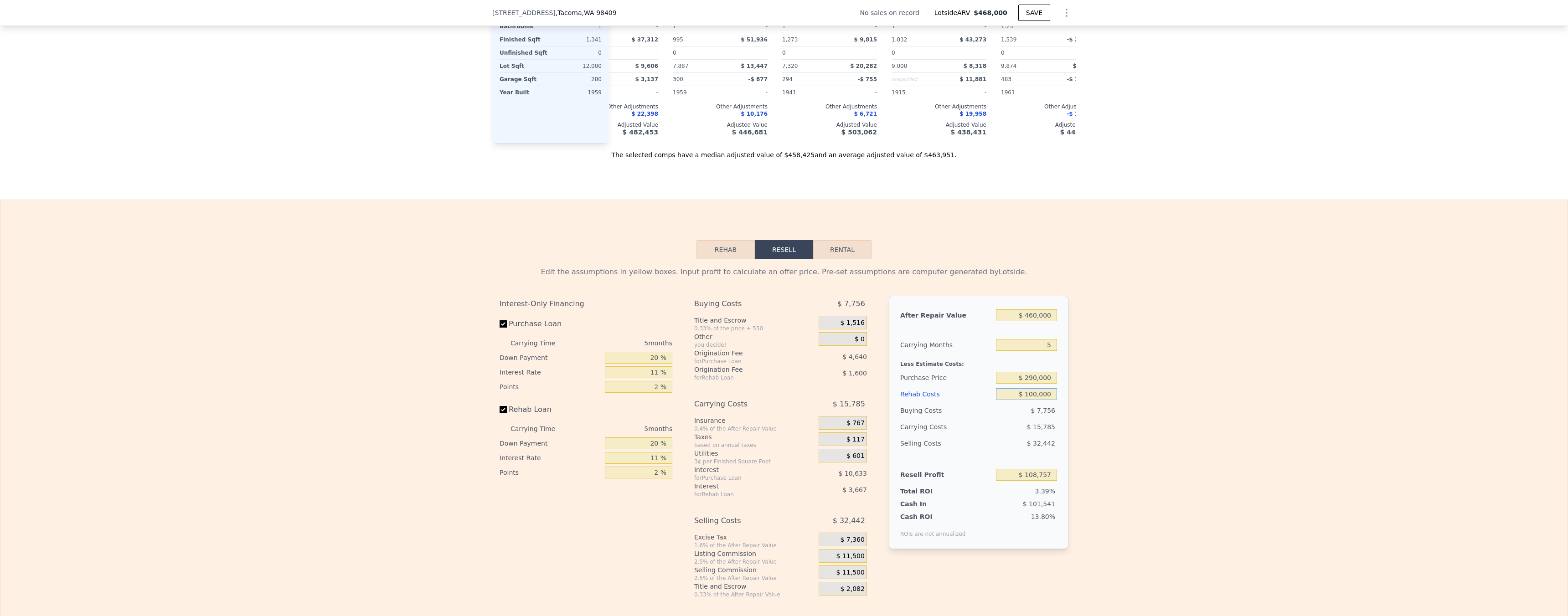
type input "$ 14,017"
type input "$ 100,000"
click at [1163, 412] on div "Edit the assumptions in yellow boxes. Input profit to calculate an offer price.…" at bounding box center [784, 429] width 1567 height 339
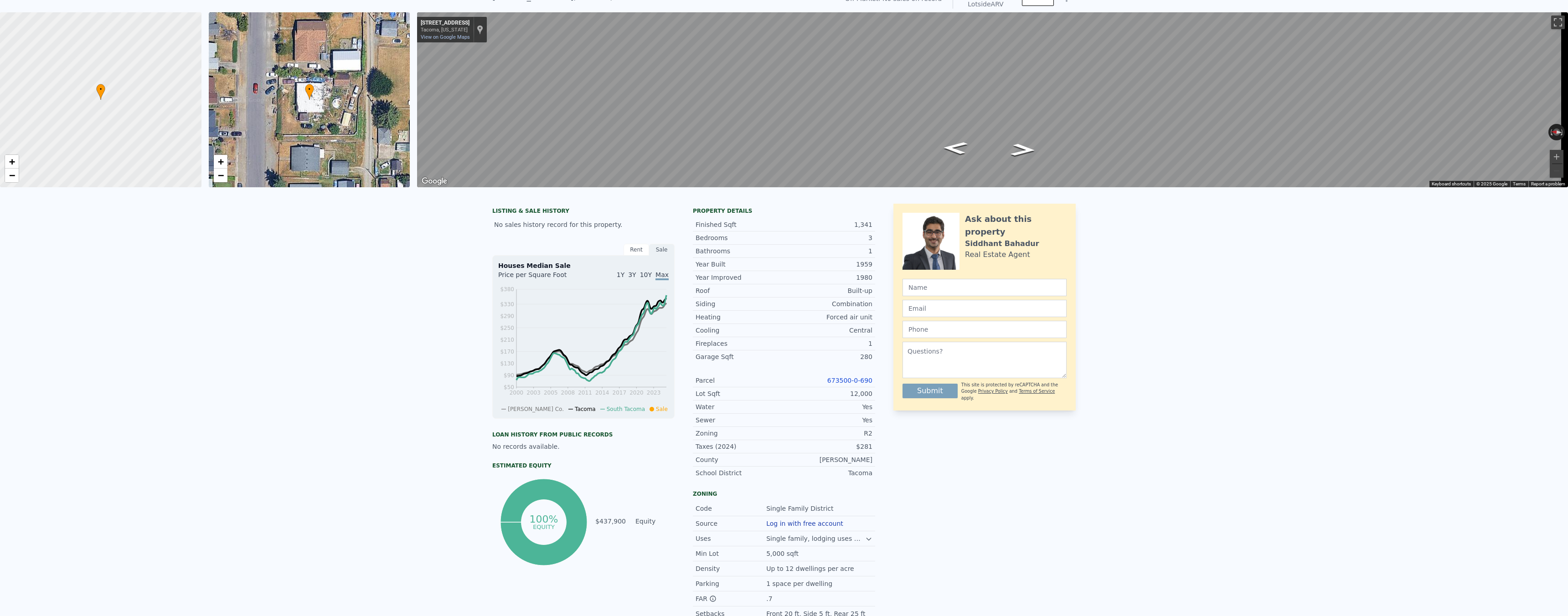
scroll to position [0, 0]
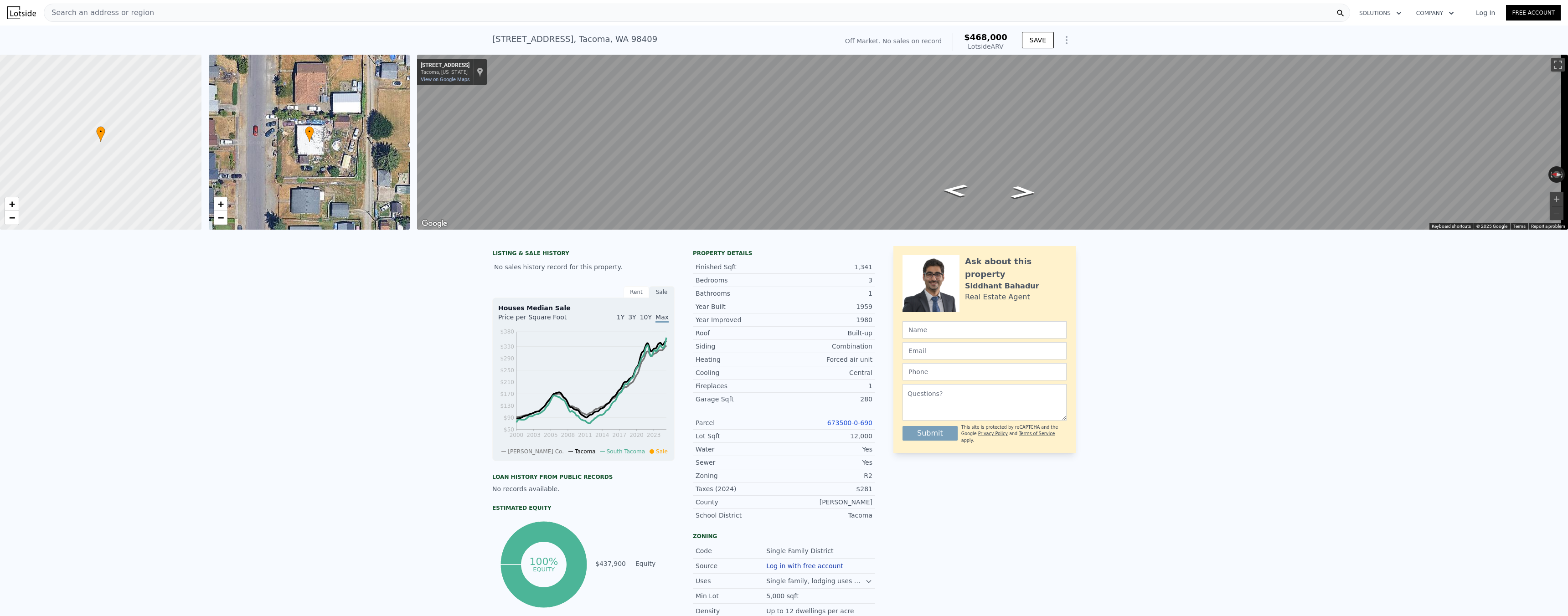
click at [162, 13] on div "Search an address or region" at bounding box center [697, 13] width 1307 height 18
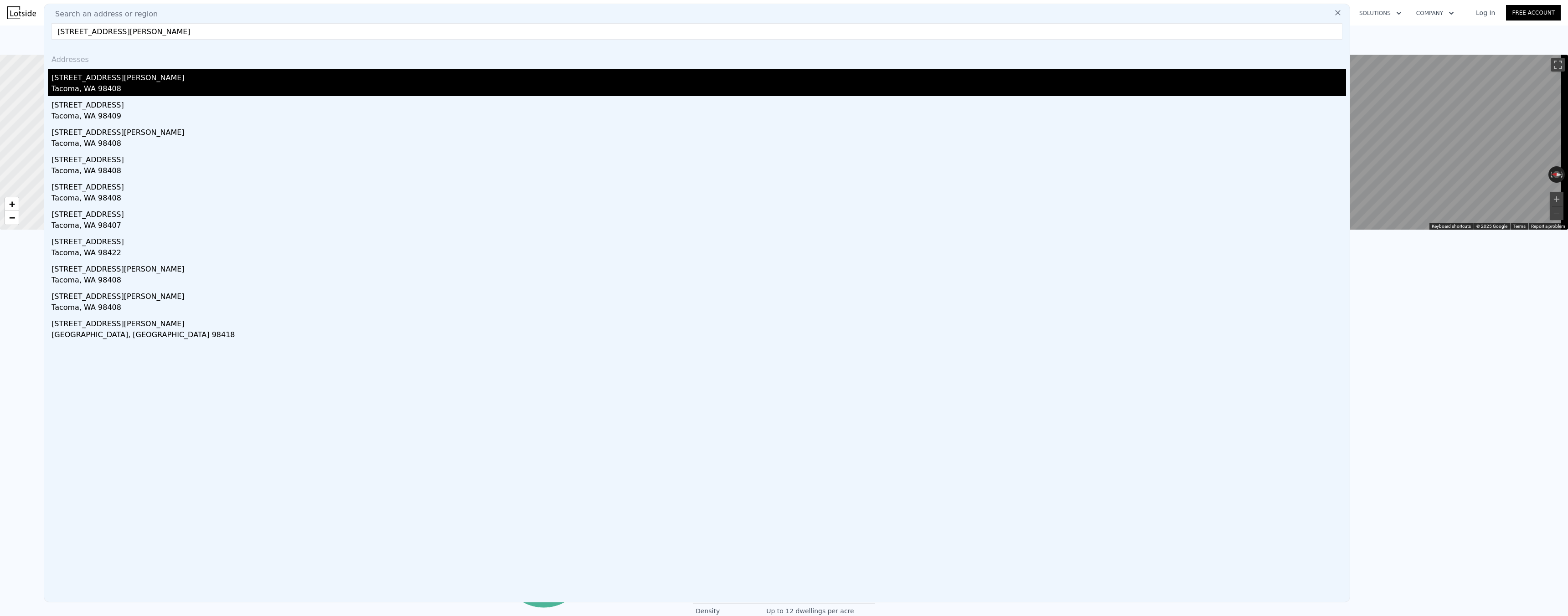
type input "[STREET_ADDRESS][PERSON_NAME]"
click at [114, 87] on div "Tacoma, WA 98408" at bounding box center [699, 90] width 1295 height 13
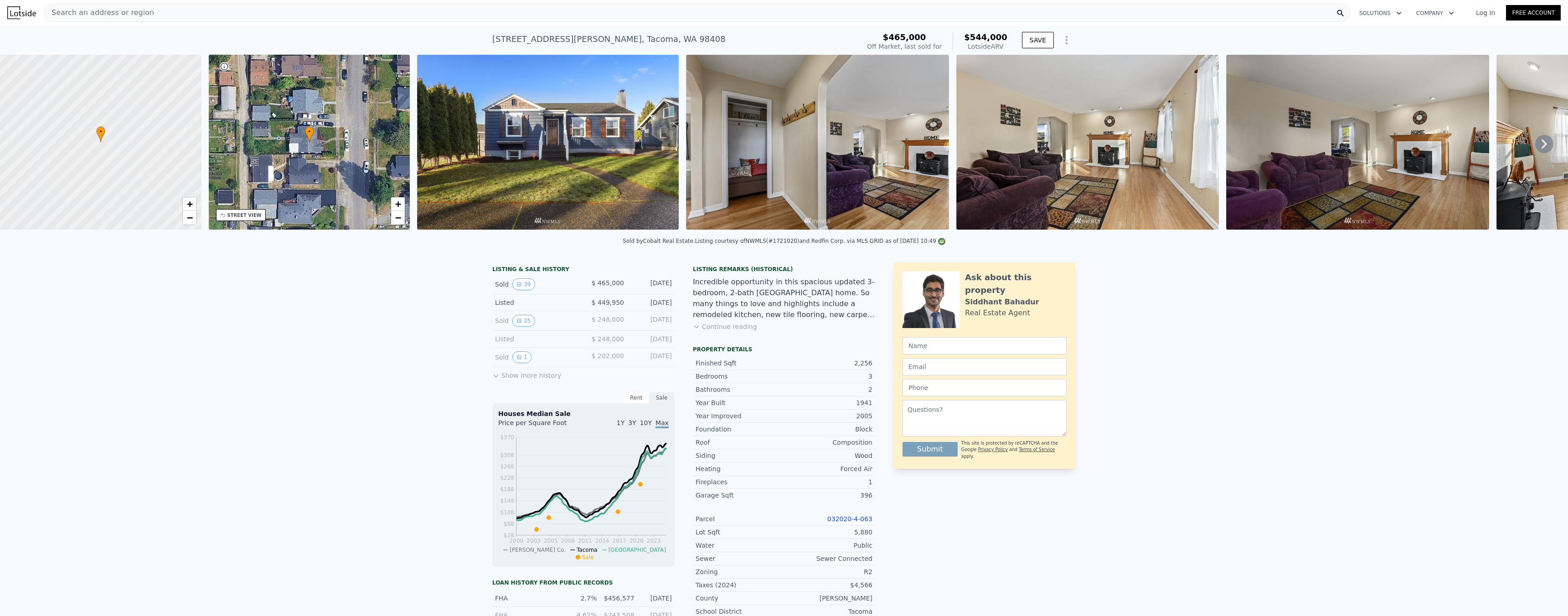
click at [1141, 296] on div "LISTING & SALE HISTORY Sold 39 $ 465,000 Mar 4, 2021 Listed $ 449,950 Jan 26, 2…" at bounding box center [784, 550] width 1568 height 591
